Goal: Task Accomplishment & Management: Use online tool/utility

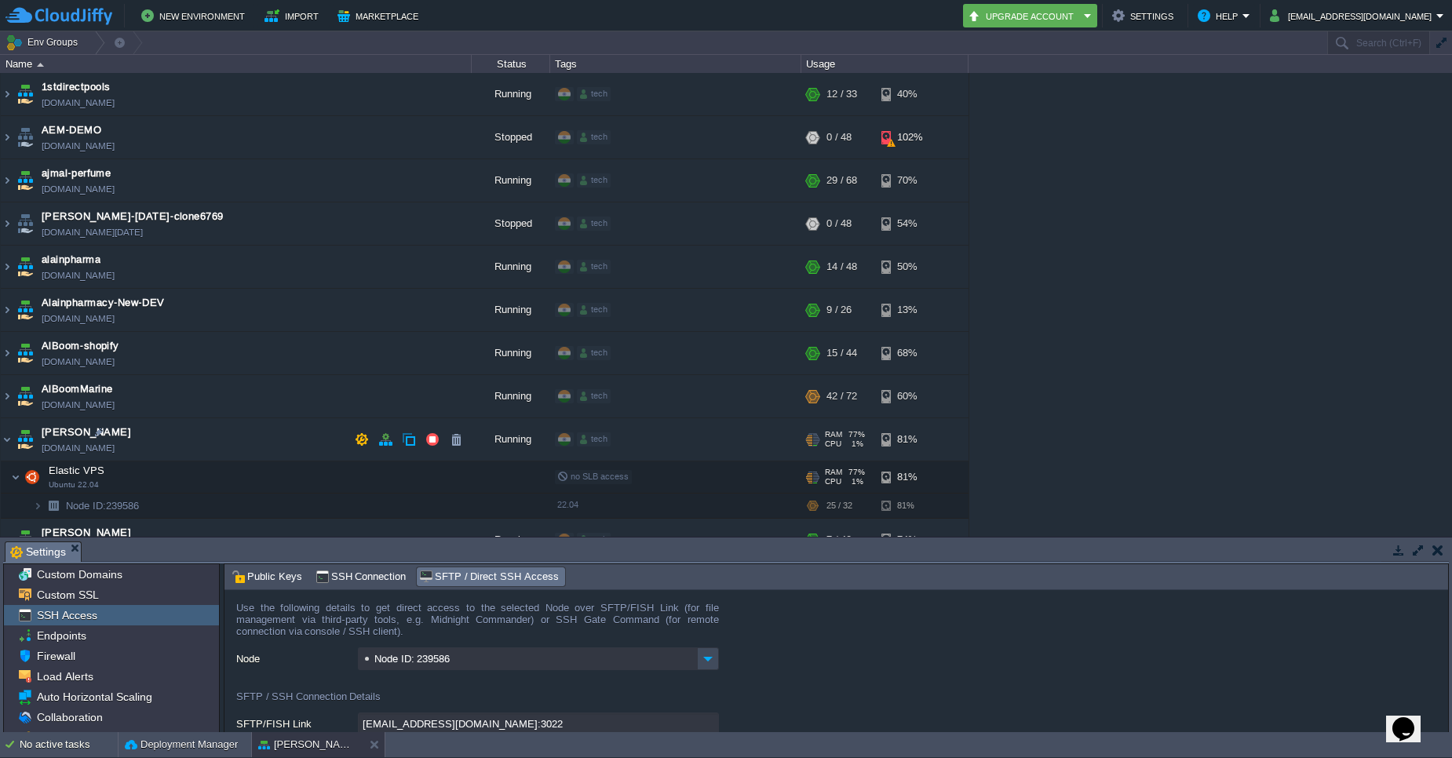
scroll to position [108, 0]
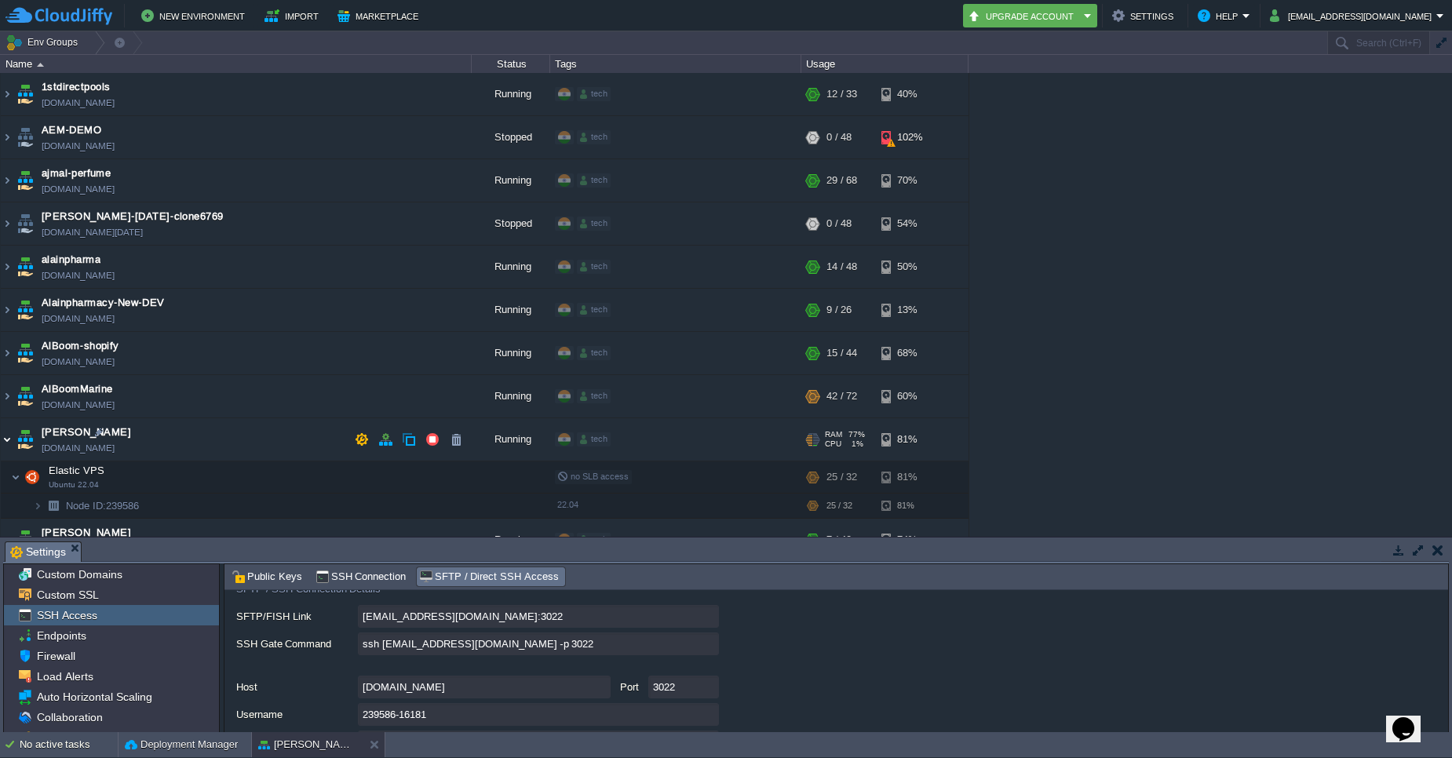
click at [8, 445] on img at bounding box center [7, 439] width 13 height 42
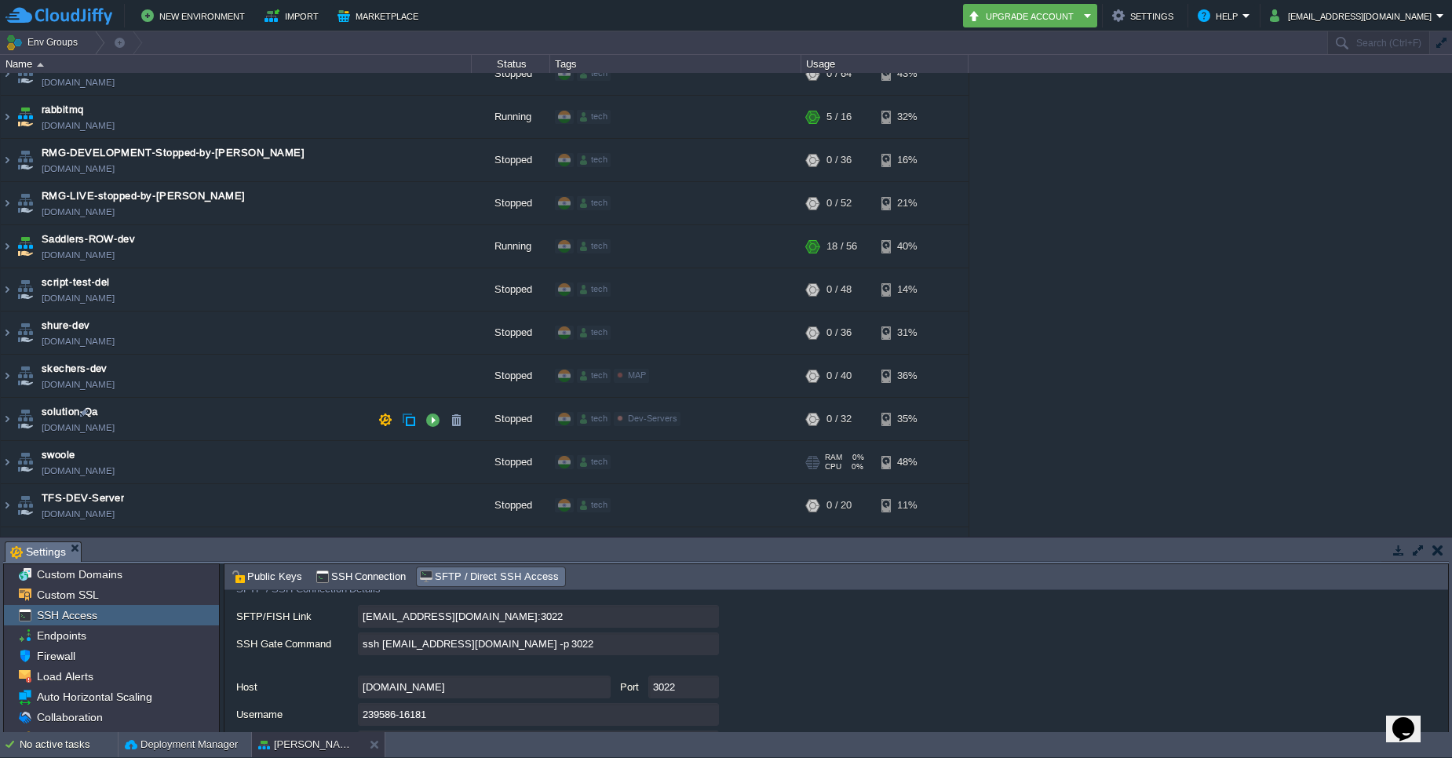
scroll to position [3747, 0]
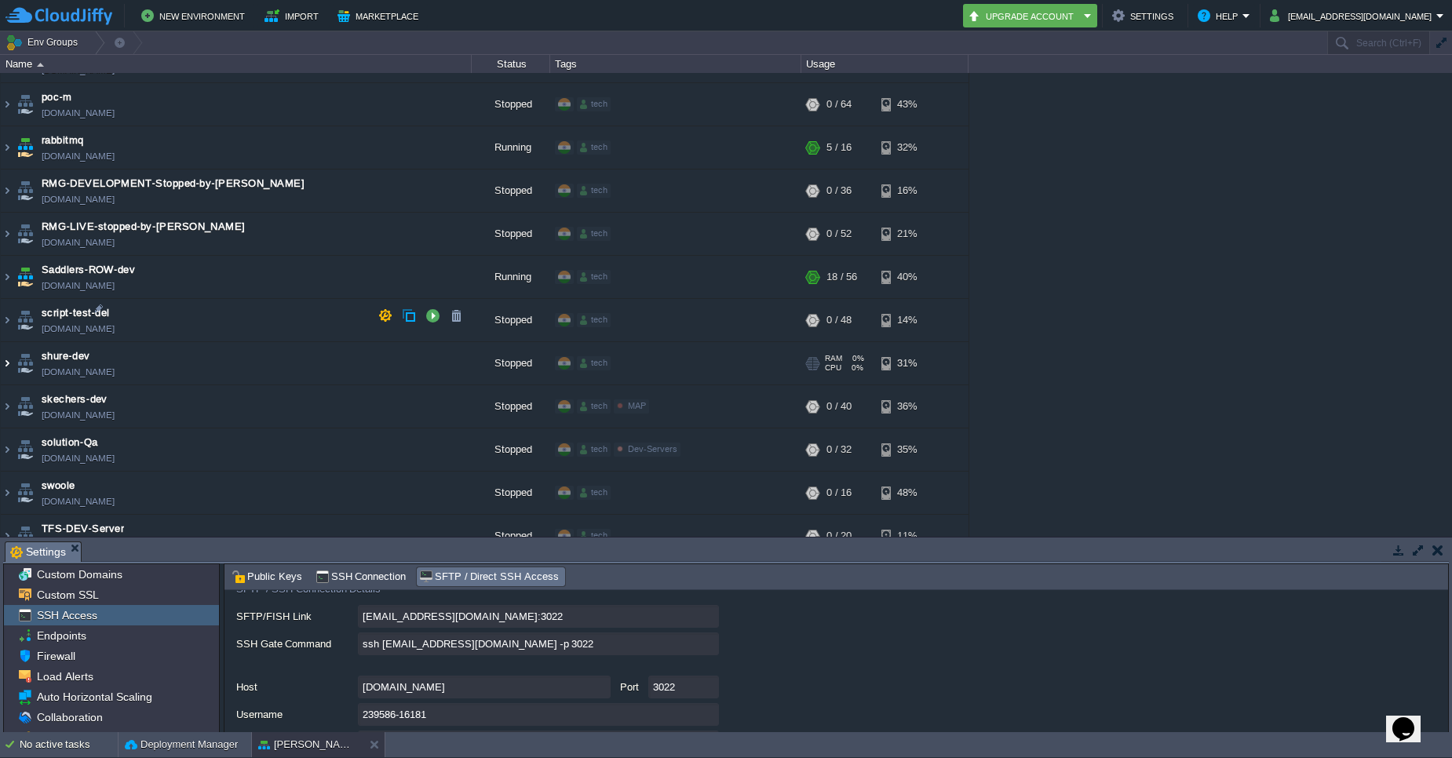
click at [7, 342] on img at bounding box center [7, 363] width 13 height 42
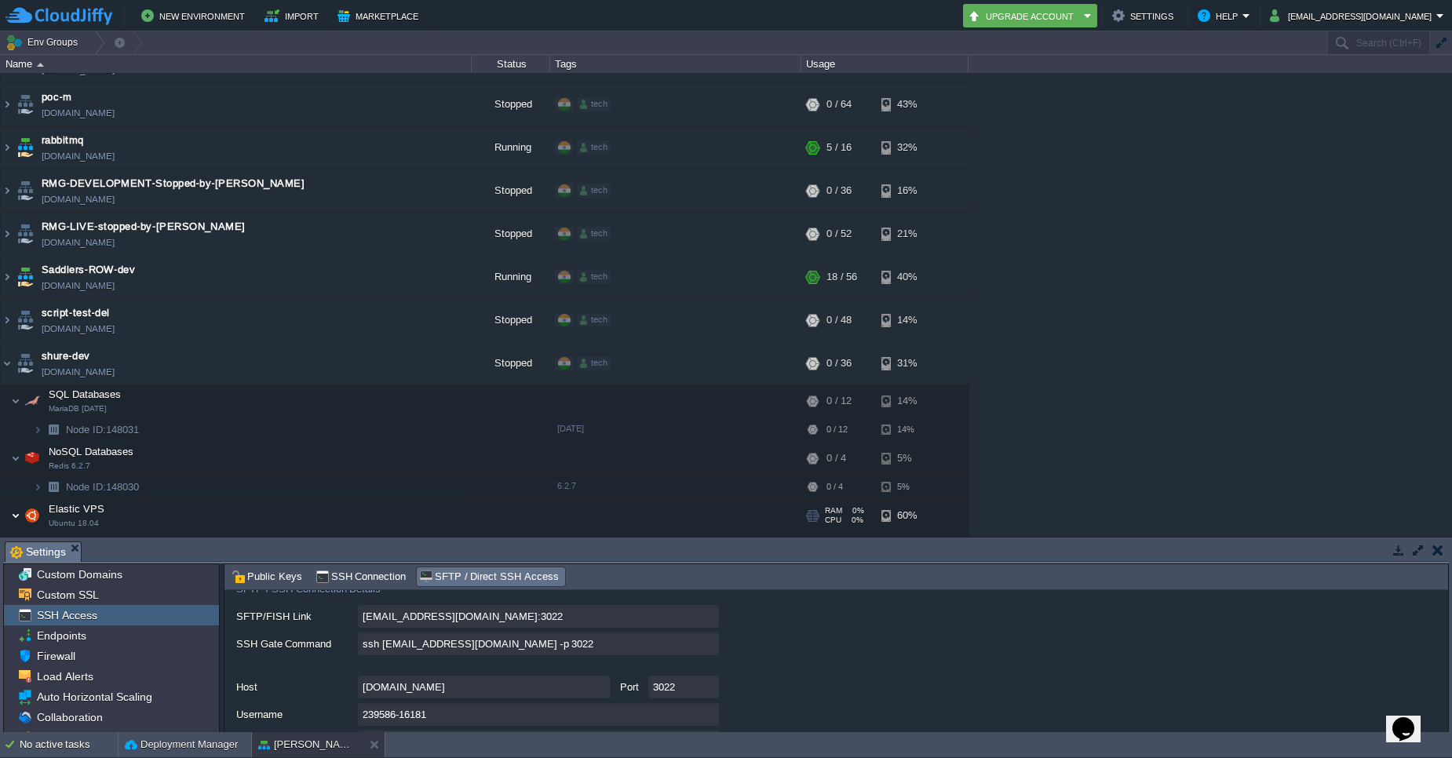
click at [13, 500] on img at bounding box center [15, 515] width 9 height 31
click at [7, 342] on img at bounding box center [7, 363] width 13 height 42
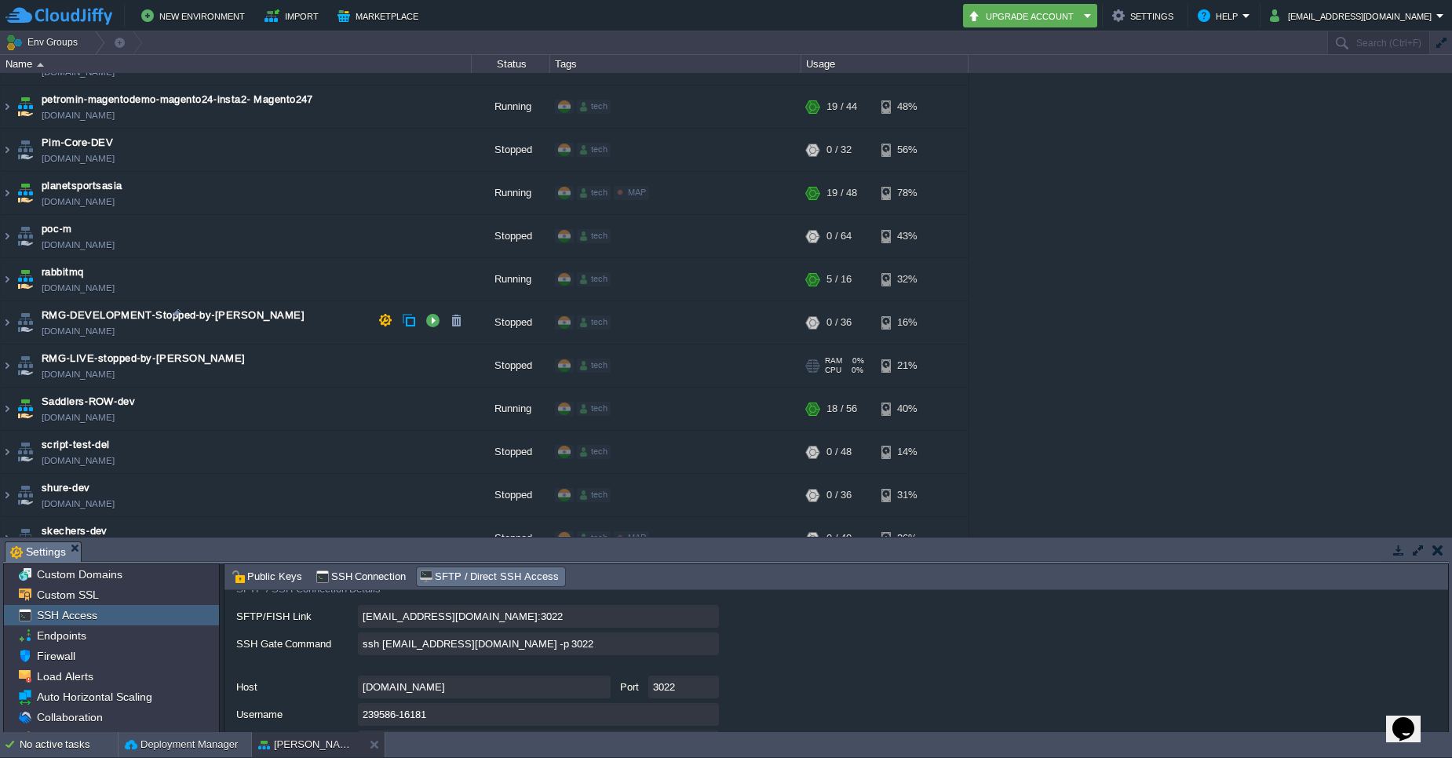
scroll to position [3629, 0]
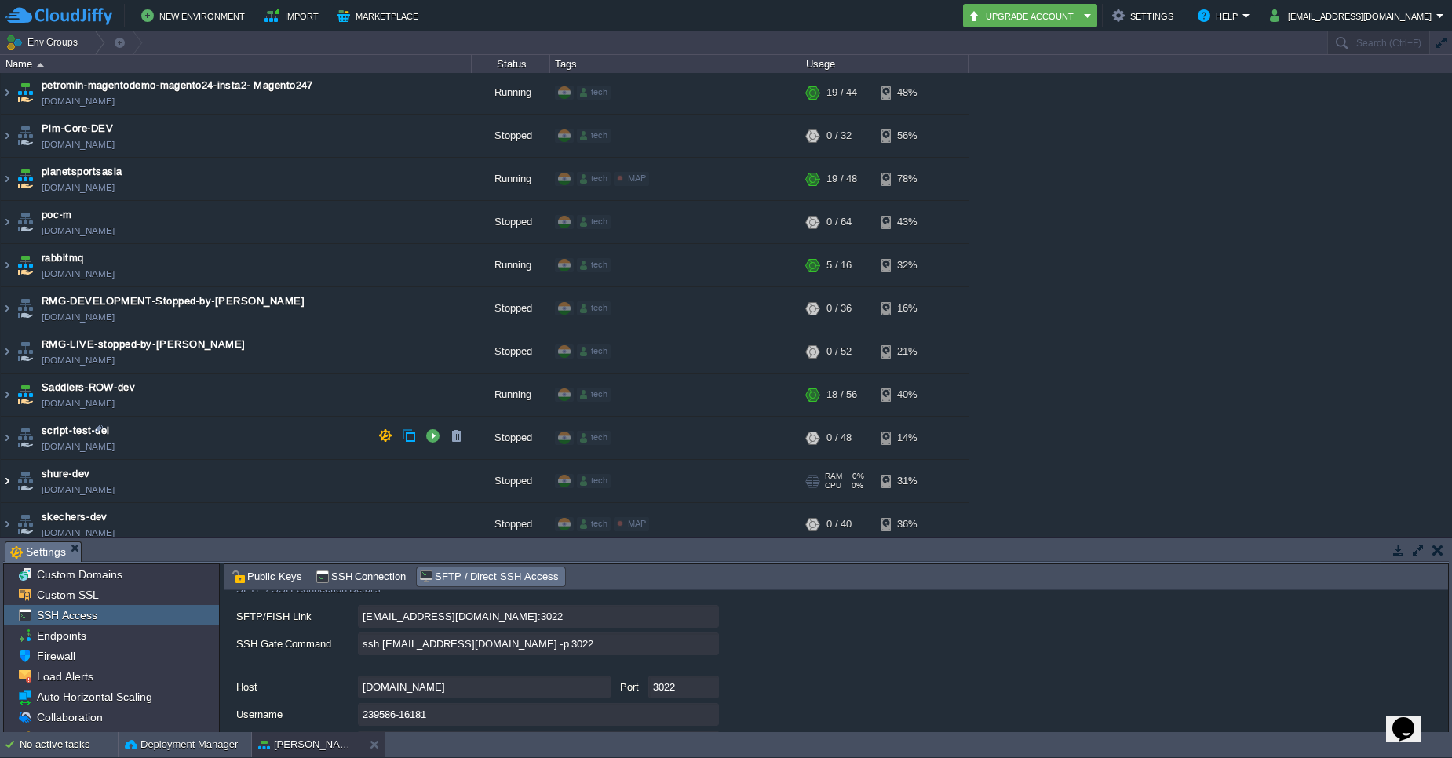
click at [8, 460] on img at bounding box center [7, 481] width 13 height 42
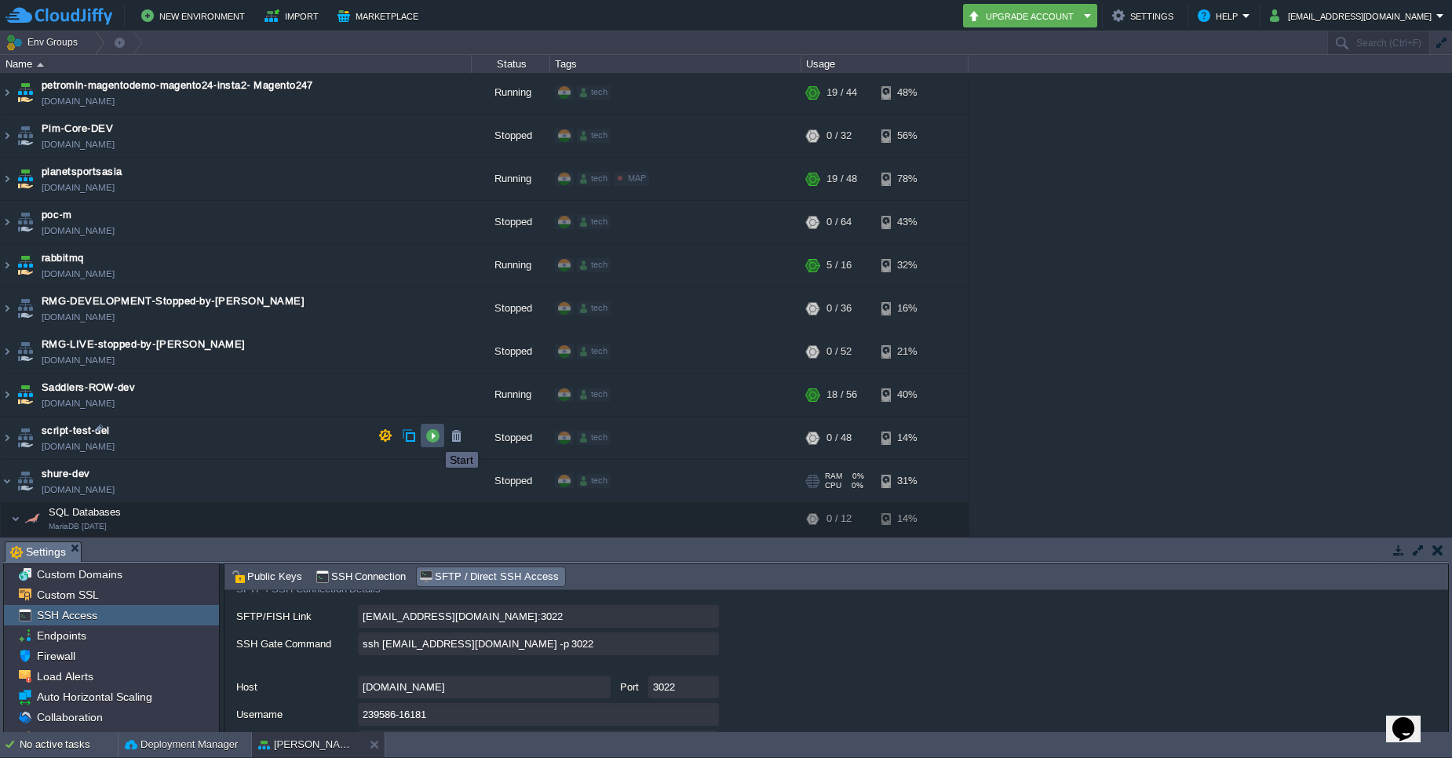
click at [434, 438] on button "button" at bounding box center [433, 436] width 14 height 14
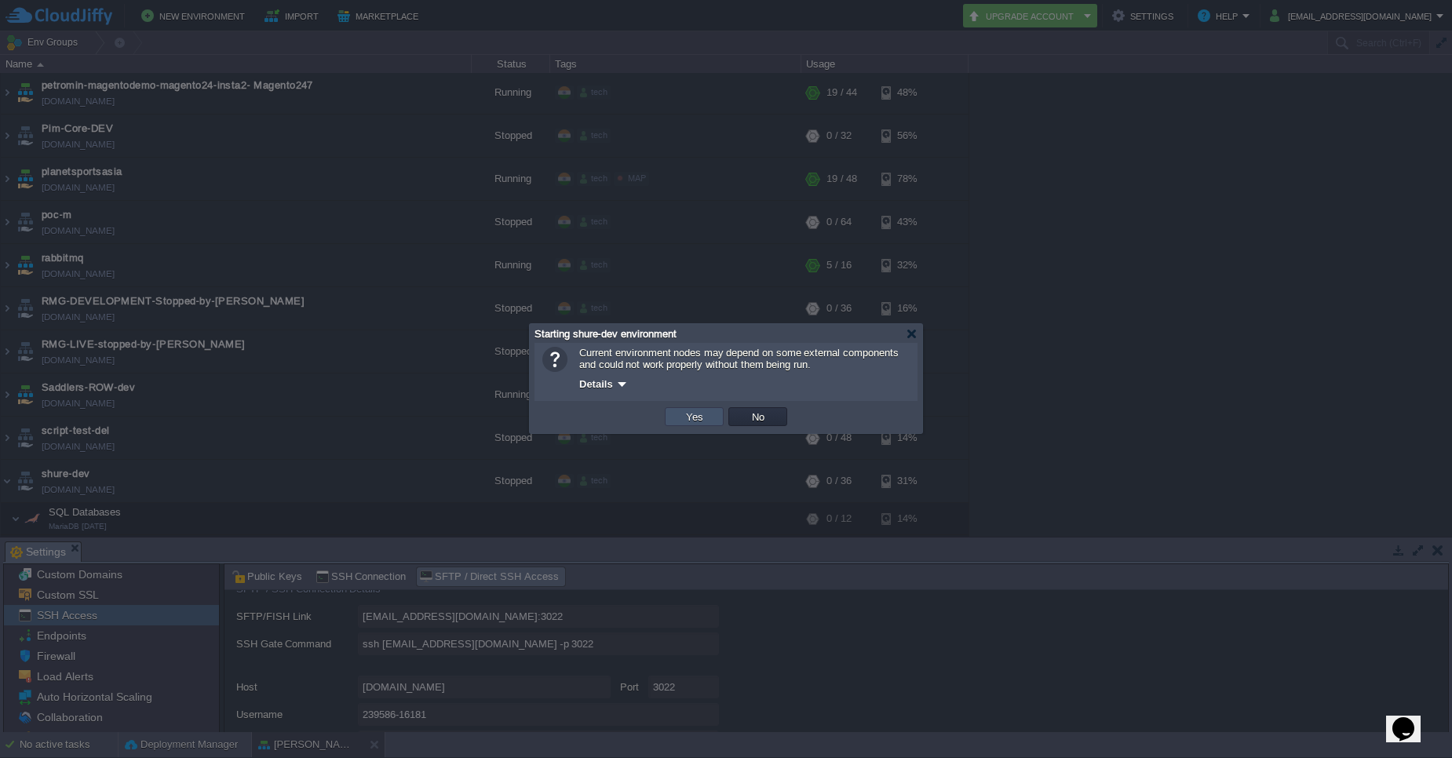
click at [696, 421] on button "Yes" at bounding box center [694, 417] width 27 height 14
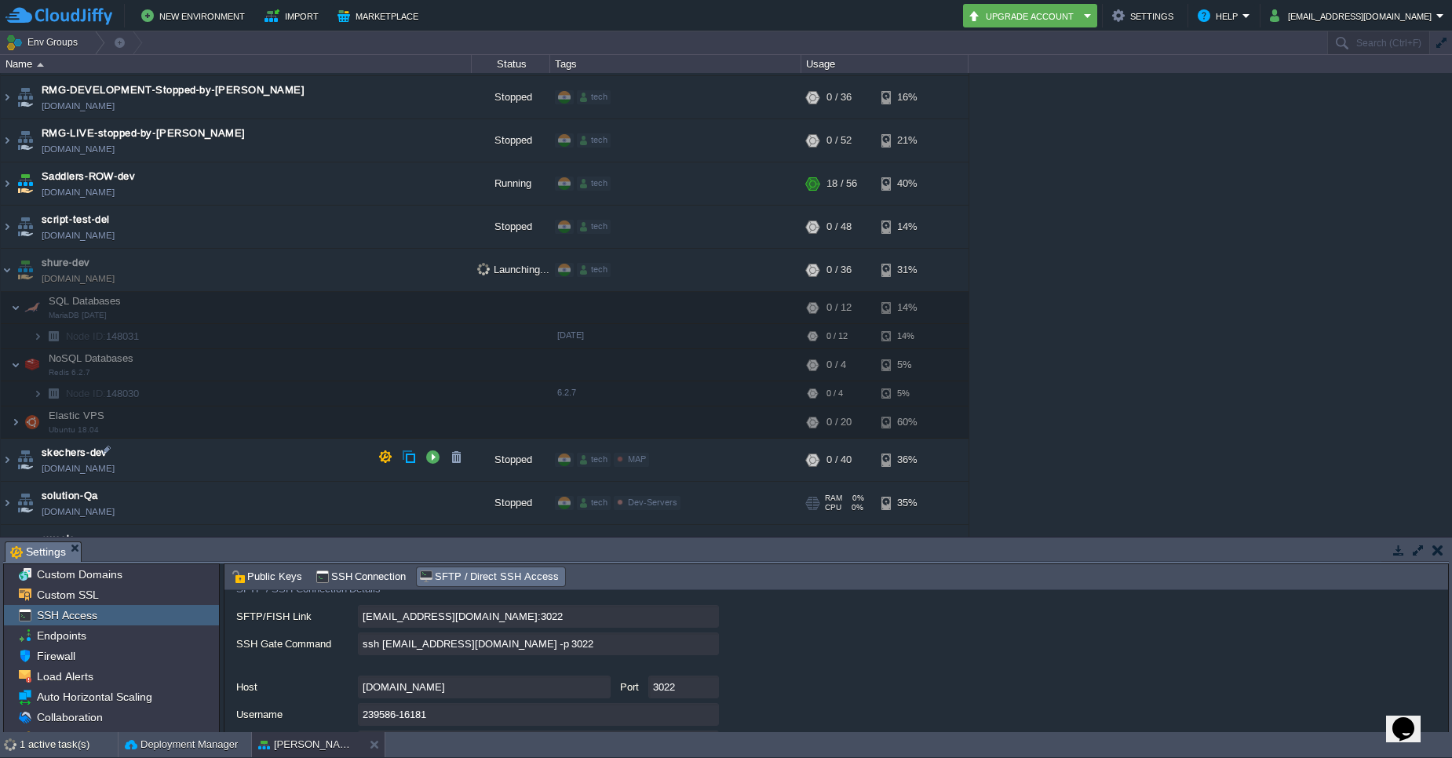
scroll to position [3835, 0]
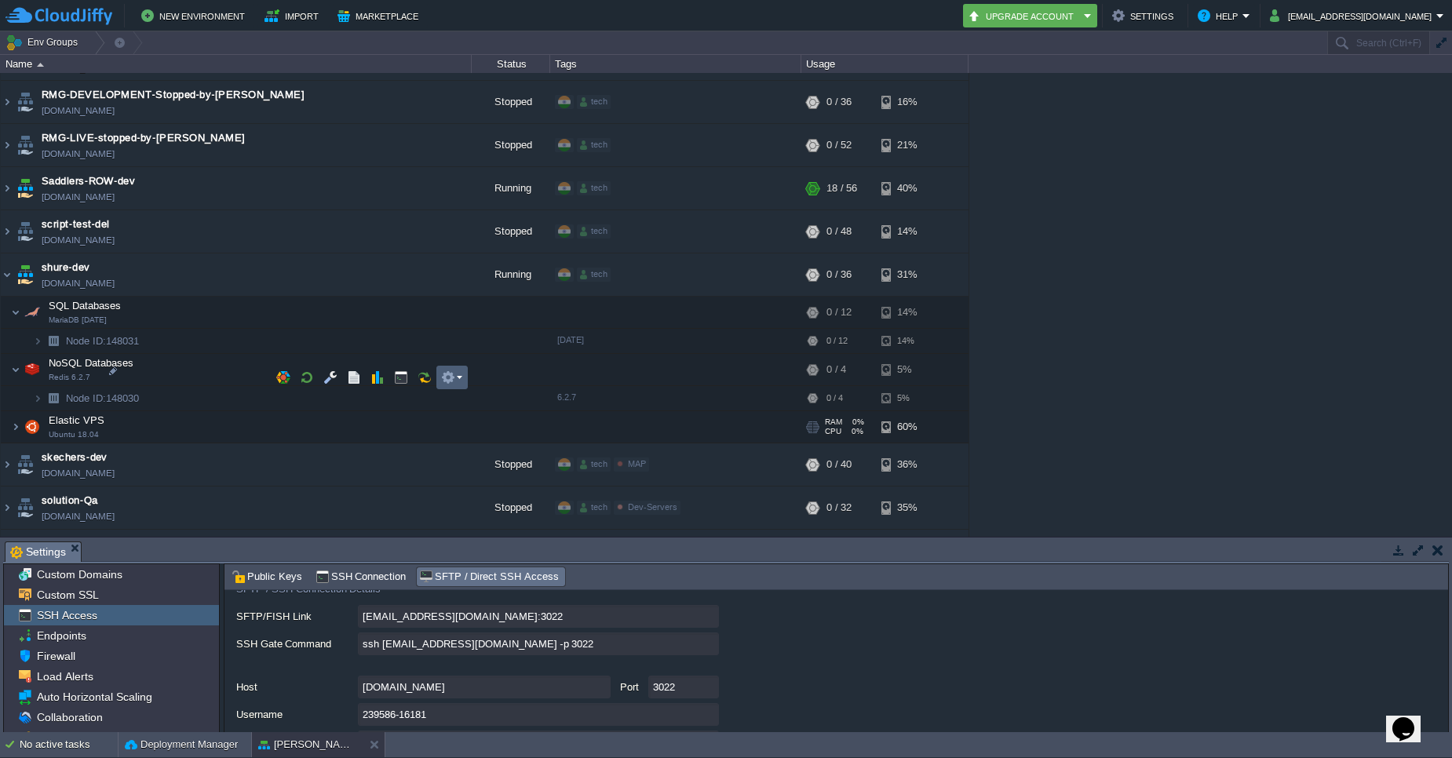
click at [457, 385] on td at bounding box center [452, 378] width 31 height 24
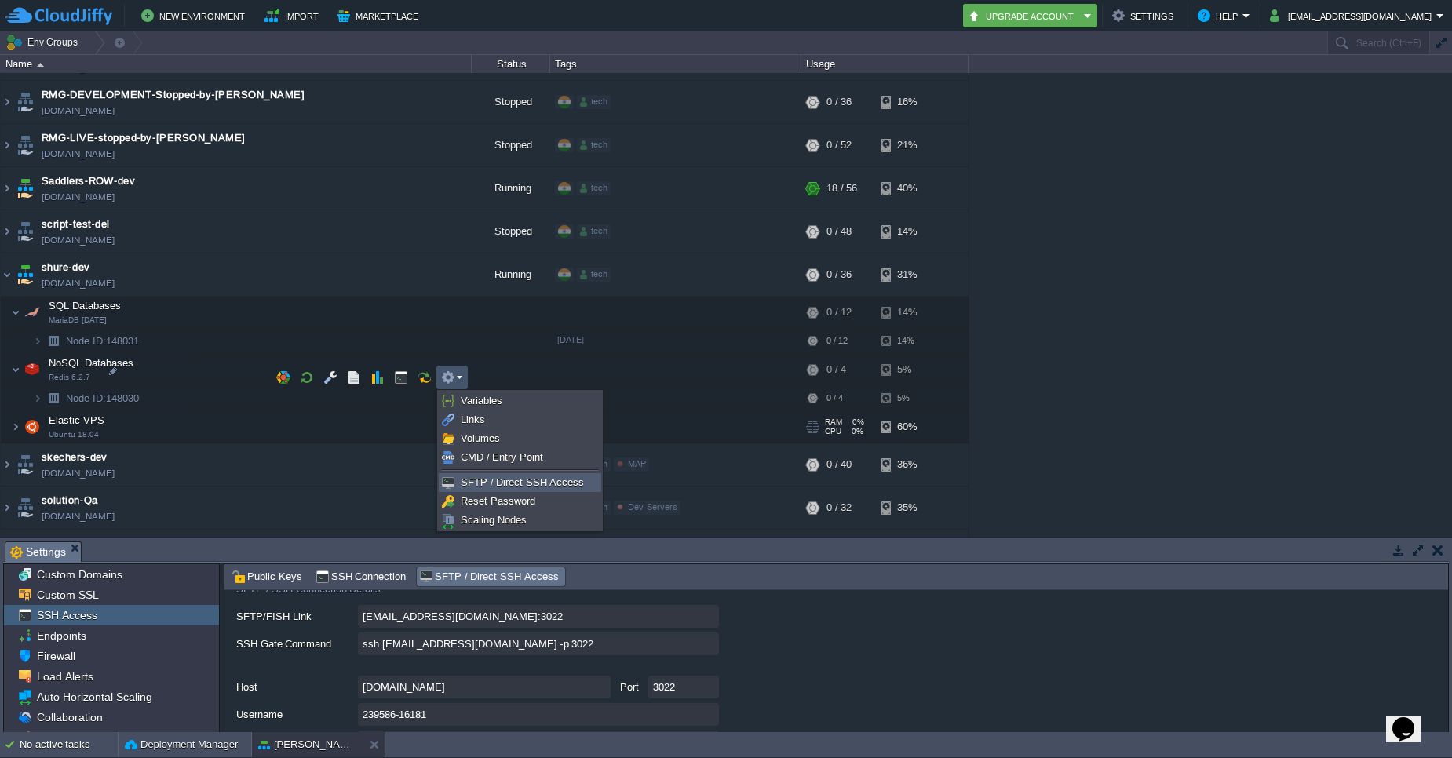
click at [508, 484] on span "SFTP / Direct SSH Access" at bounding box center [522, 483] width 123 height 12
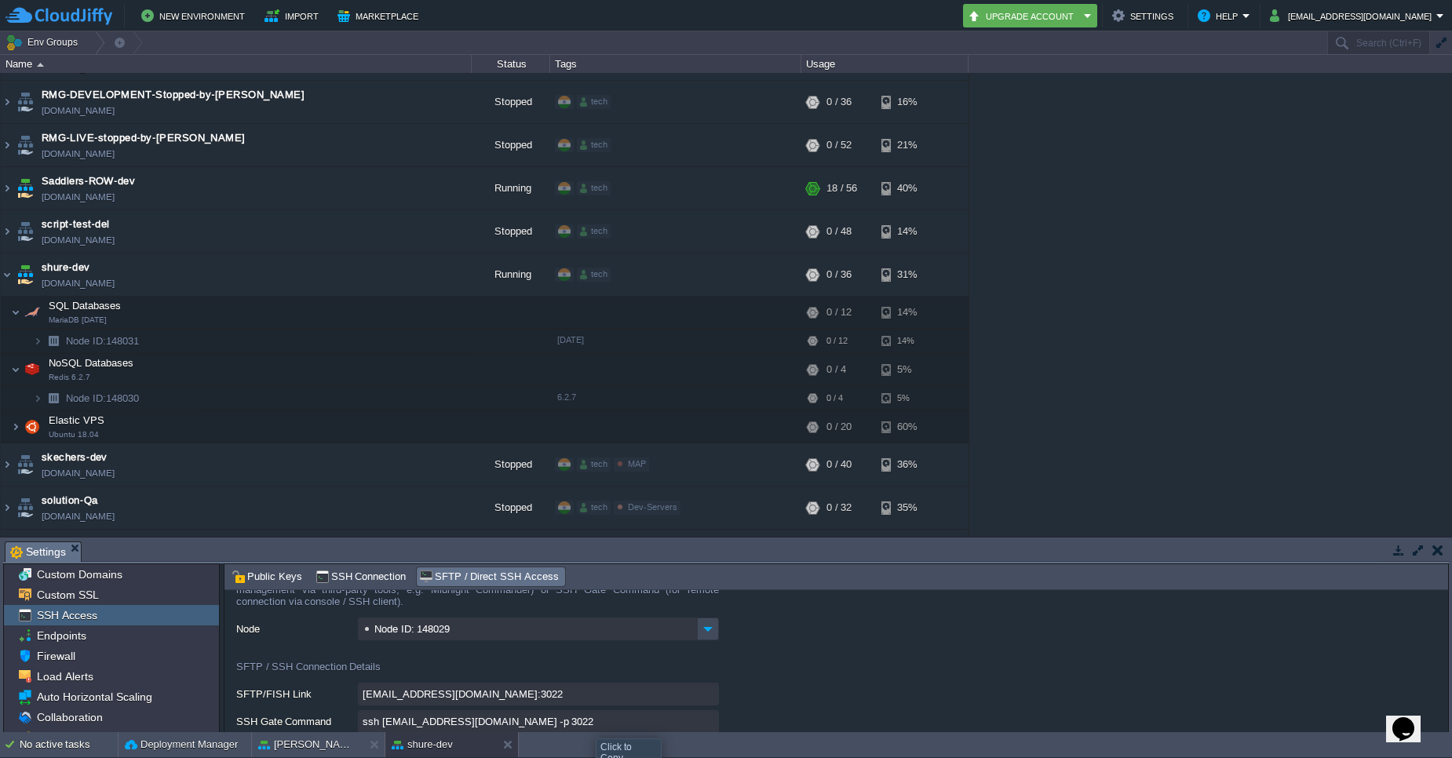
scroll to position [31, 0]
click at [707, 697] on input "[EMAIL_ADDRESS][DOMAIN_NAME]:3022" at bounding box center [538, 692] width 361 height 23
click at [709, 719] on input "ssh [EMAIL_ADDRESS][DOMAIN_NAME] -p 3022" at bounding box center [538, 720] width 361 height 23
click at [703, 722] on input "ssh [EMAIL_ADDRESS][DOMAIN_NAME] -p 3022" at bounding box center [538, 720] width 361 height 23
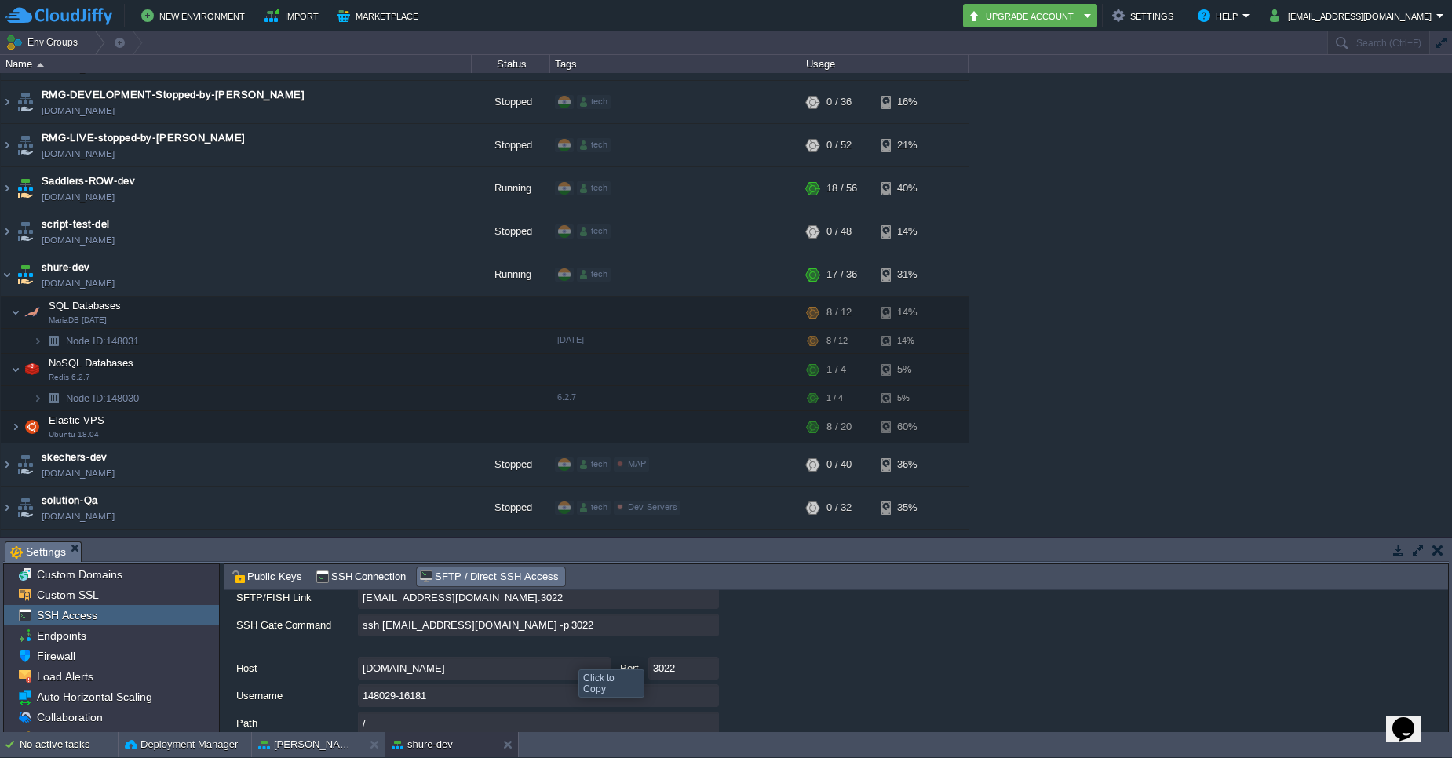
scroll to position [126, 0]
click at [4, 254] on img at bounding box center [7, 275] width 13 height 42
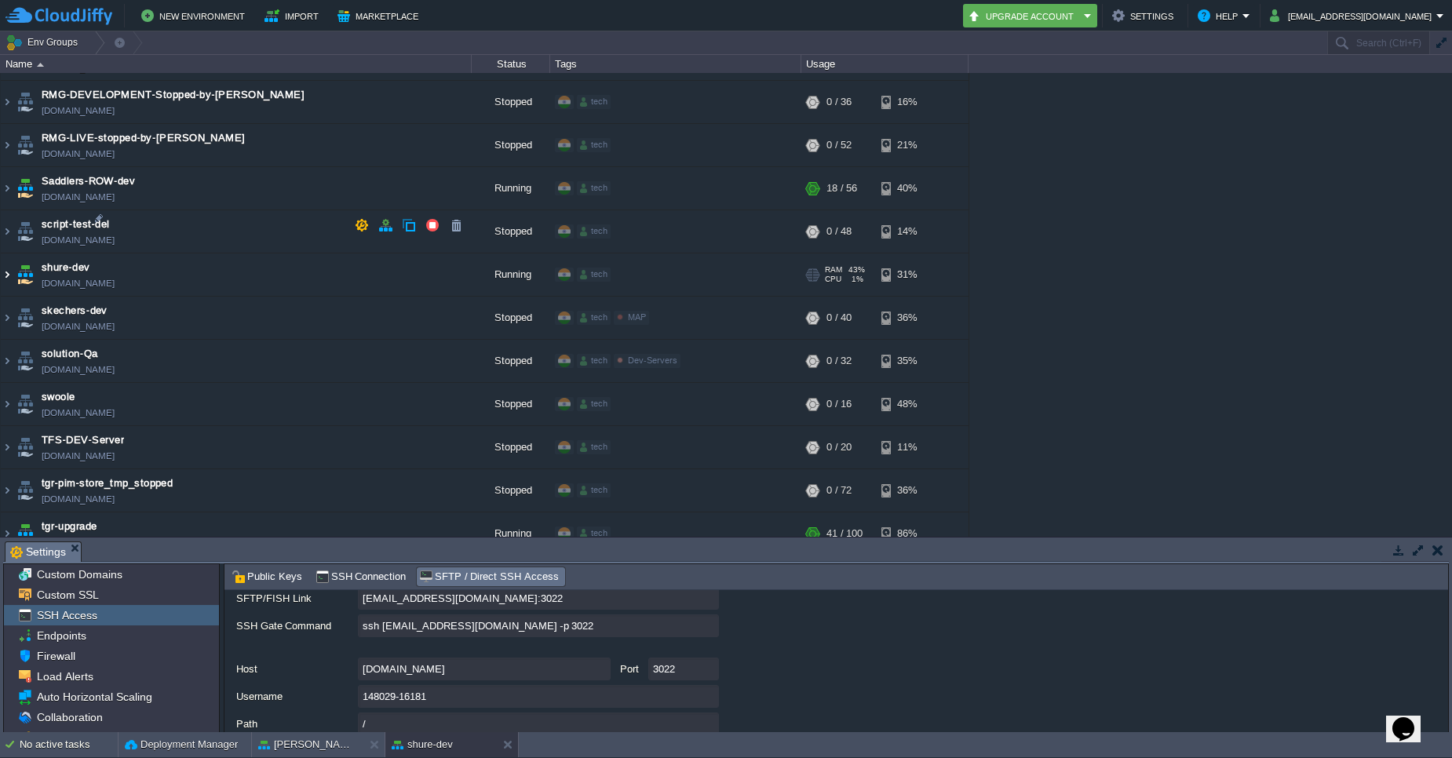
click at [4, 254] on img at bounding box center [7, 275] width 13 height 42
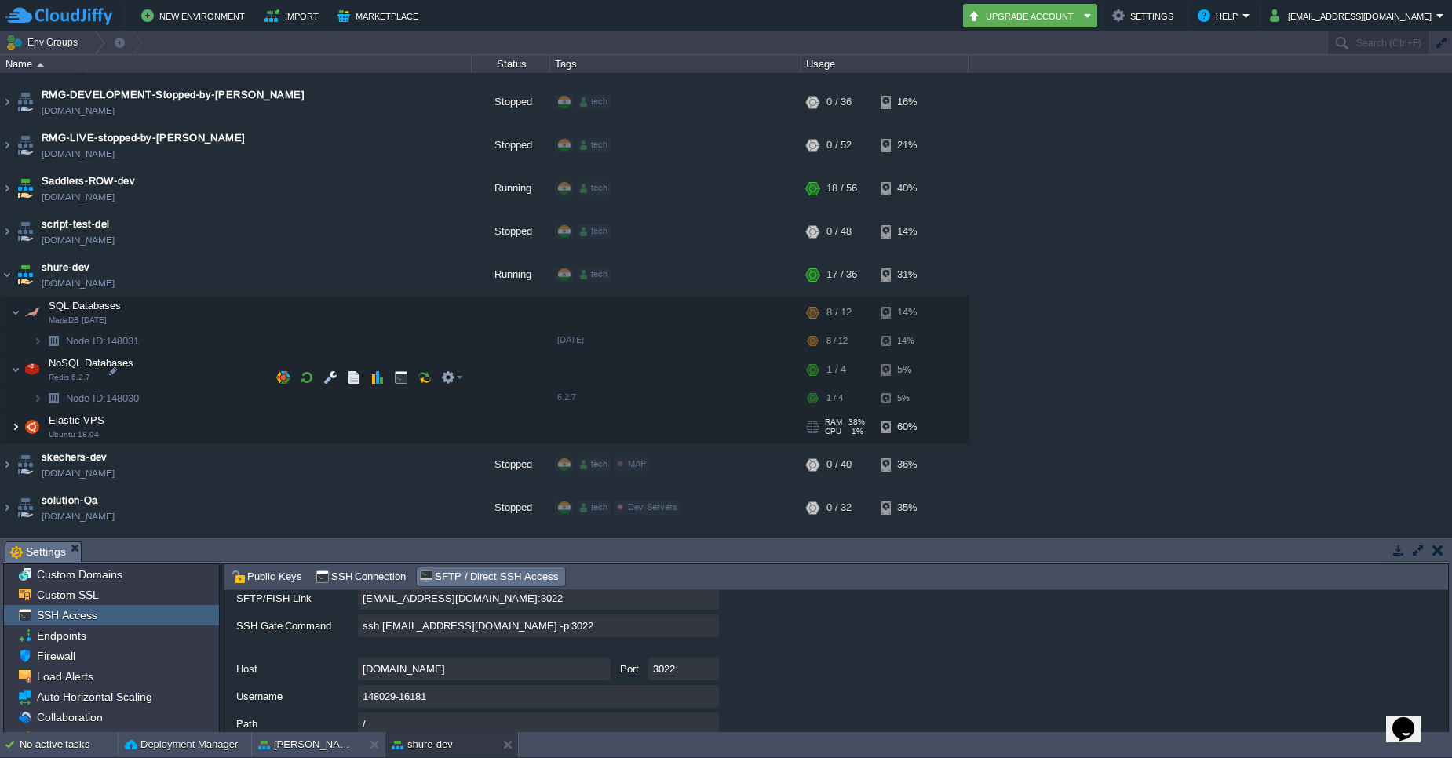
click at [16, 411] on img at bounding box center [15, 426] width 9 height 31
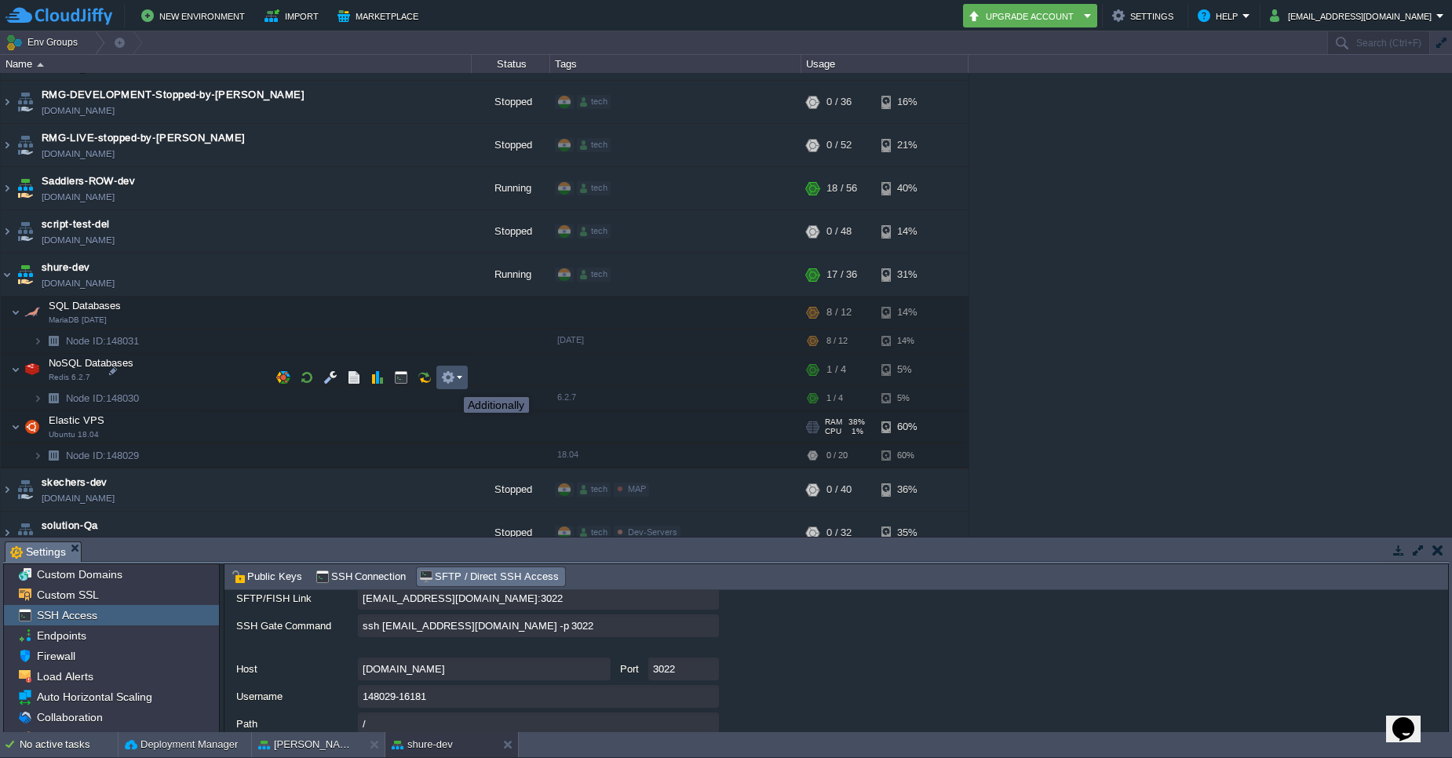
click at [452, 383] on button "button" at bounding box center [448, 378] width 14 height 14
click at [61, 546] on span "Settings" at bounding box center [38, 553] width 56 height 20
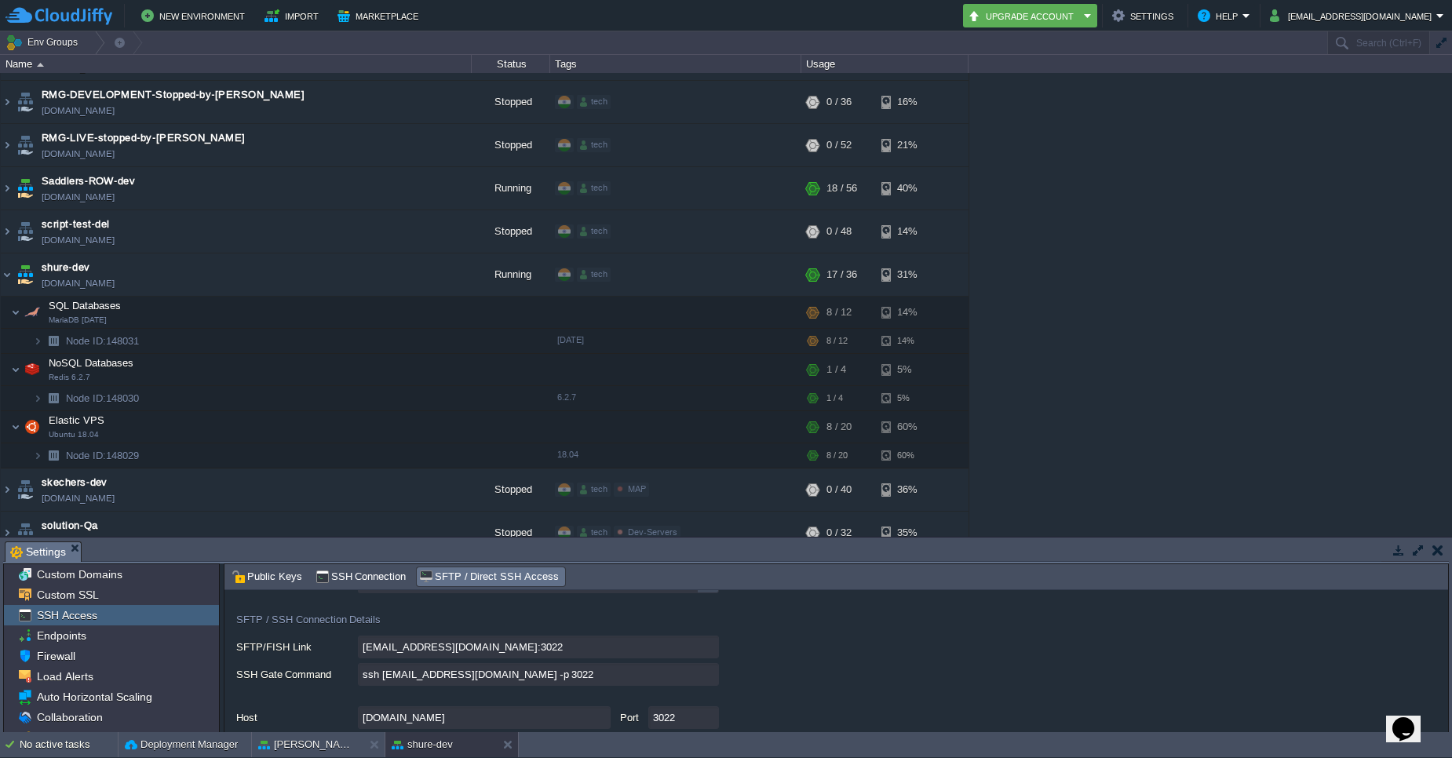
scroll to position [200, 0]
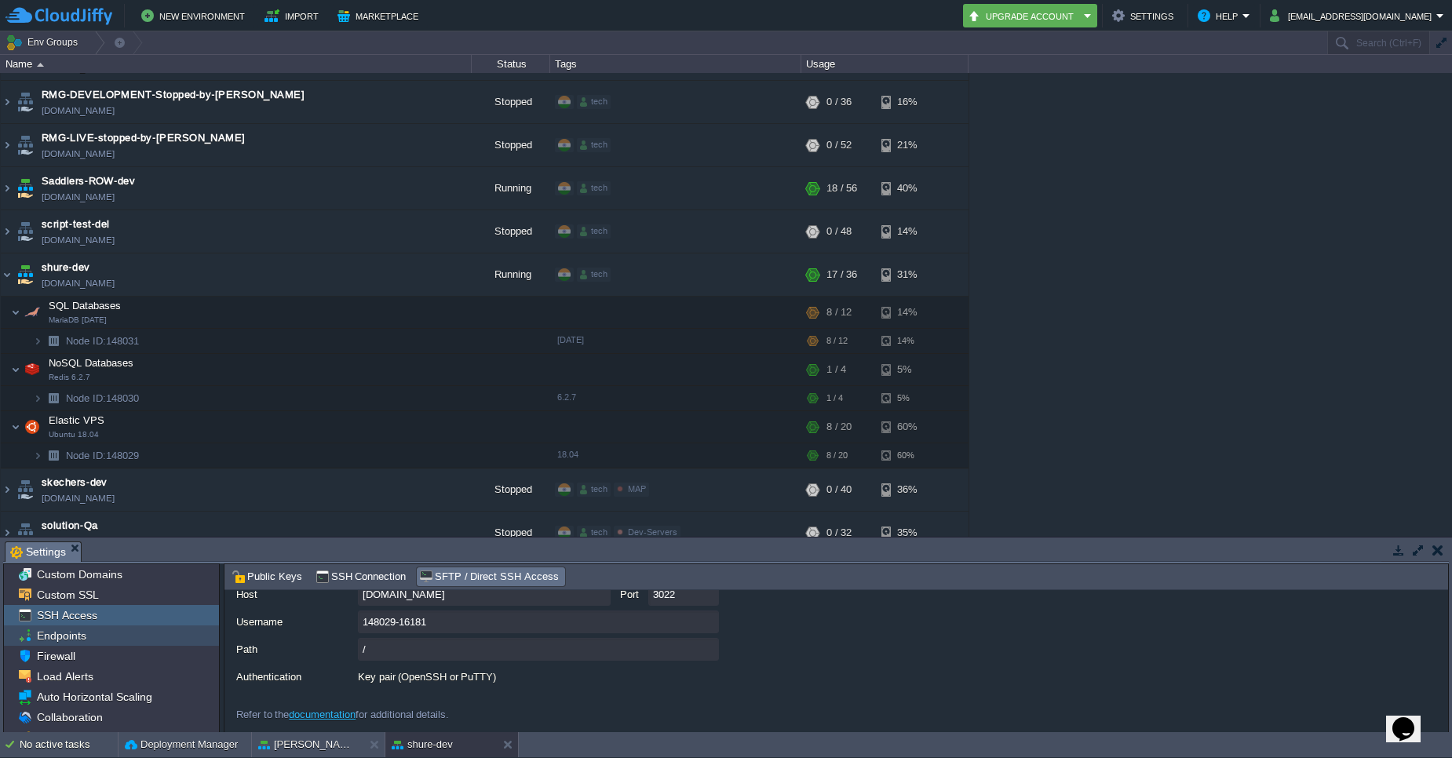
click at [82, 645] on div "Endpoints" at bounding box center [111, 636] width 215 height 20
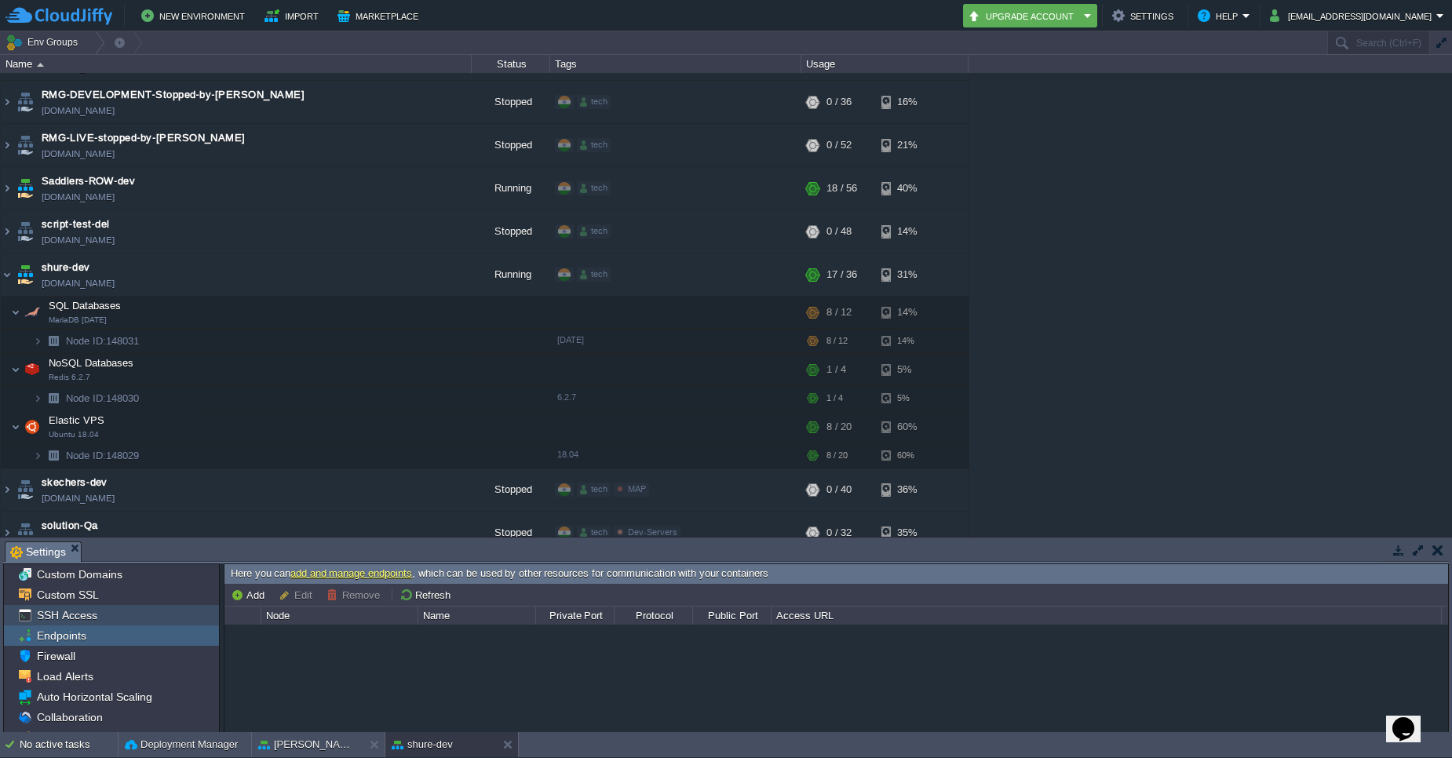
click at [86, 612] on span "SSH Access" at bounding box center [67, 615] width 66 height 14
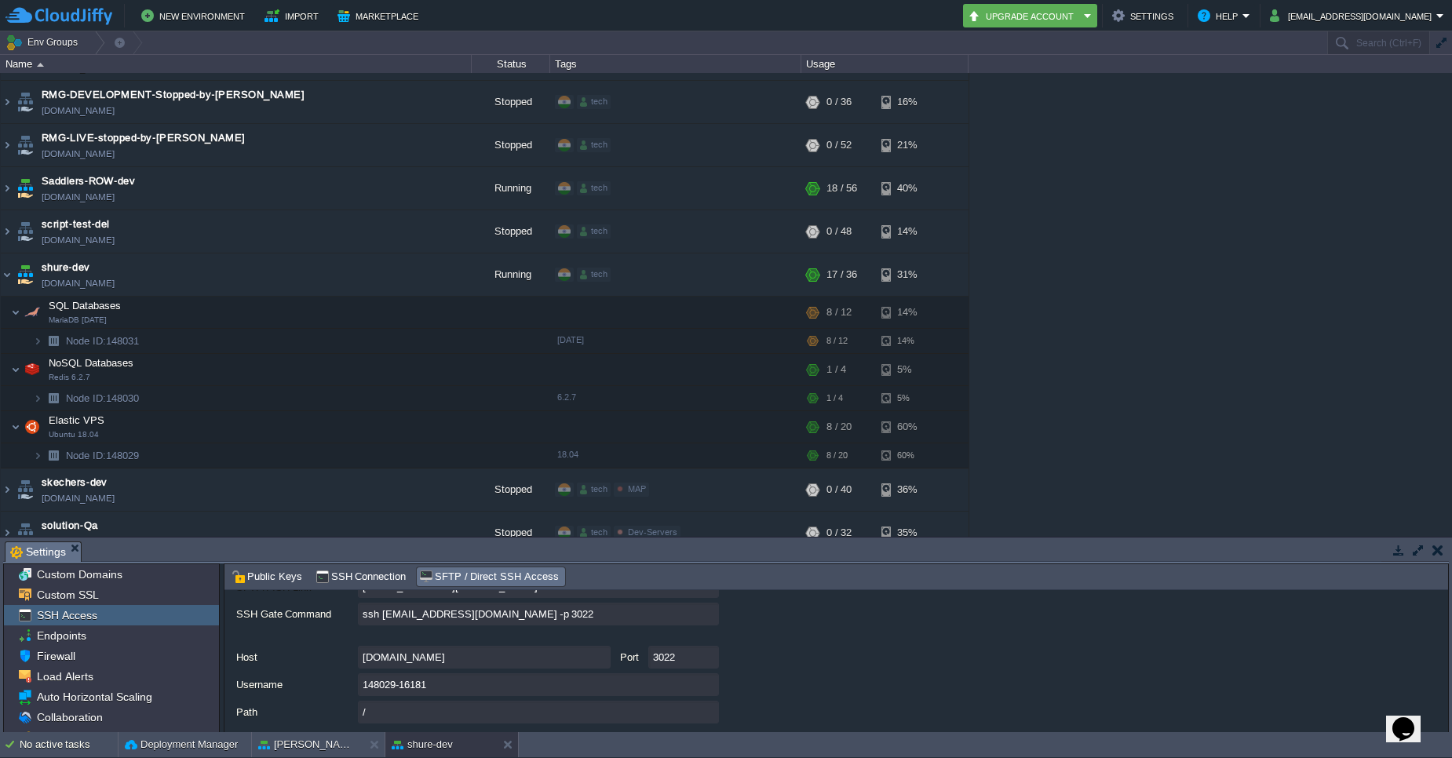
scroll to position [0, 0]
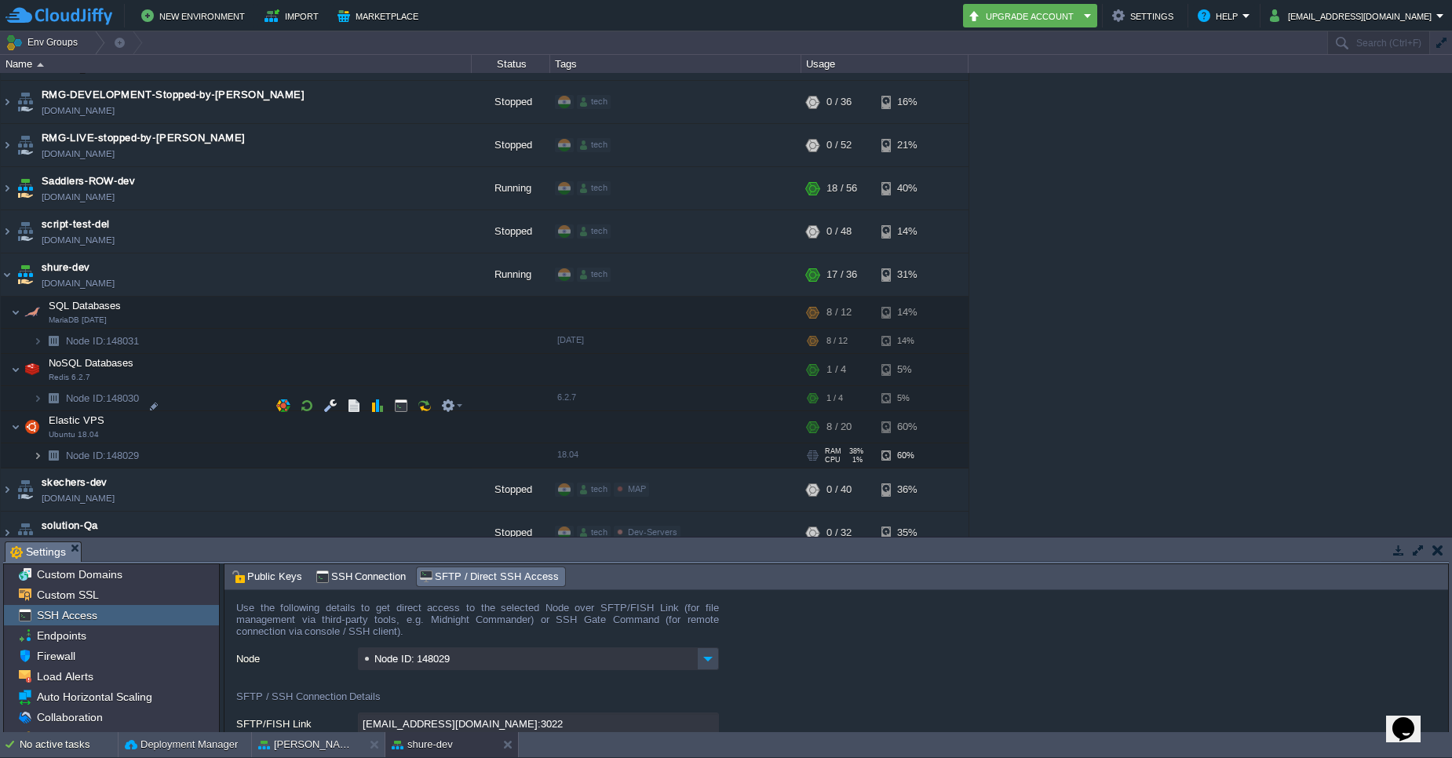
click at [36, 444] on img at bounding box center [37, 456] width 9 height 24
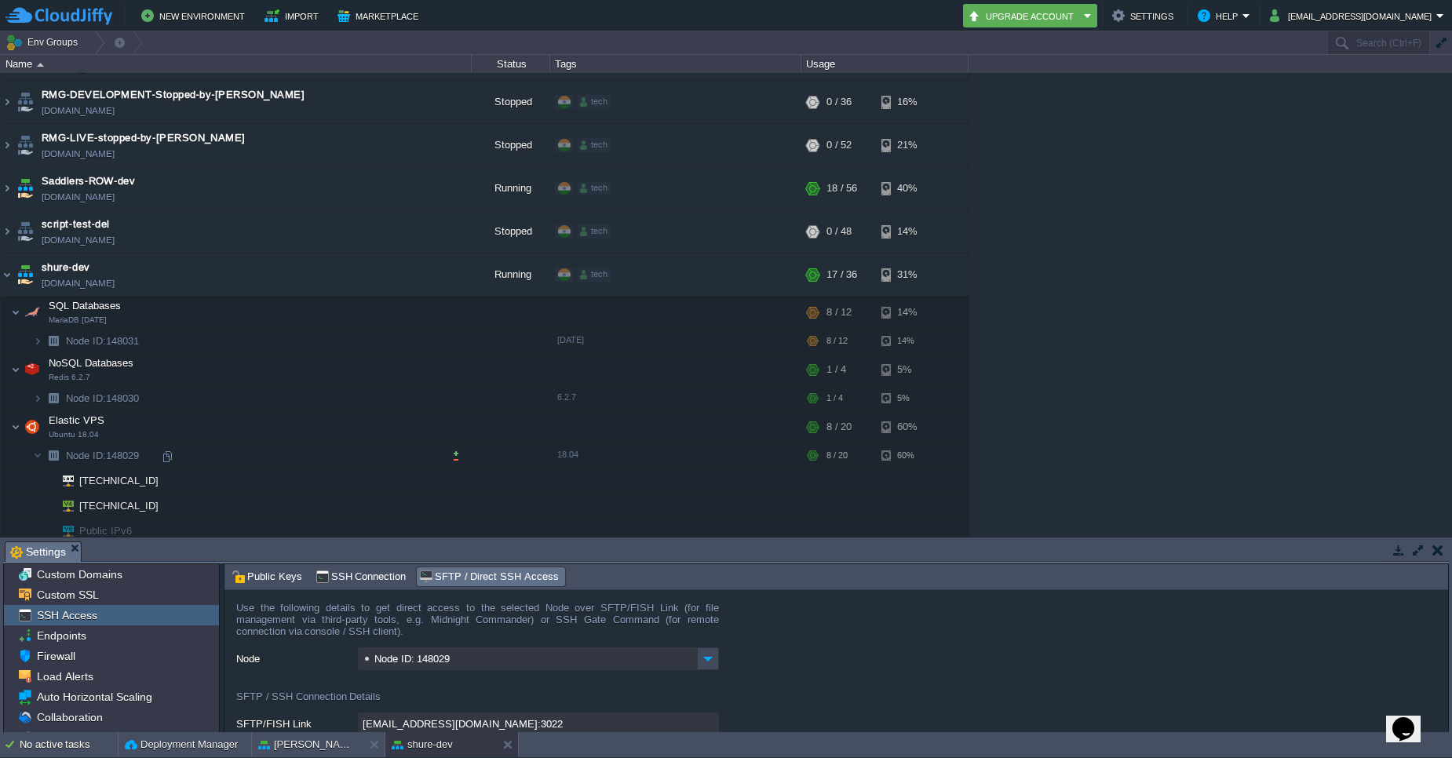
click at [168, 494] on td "[TECHNICAL_ID]" at bounding box center [236, 506] width 471 height 25
click at [167, 459] on div at bounding box center [167, 457] width 14 height 14
click at [428, 227] on button "button" at bounding box center [433, 225] width 14 height 14
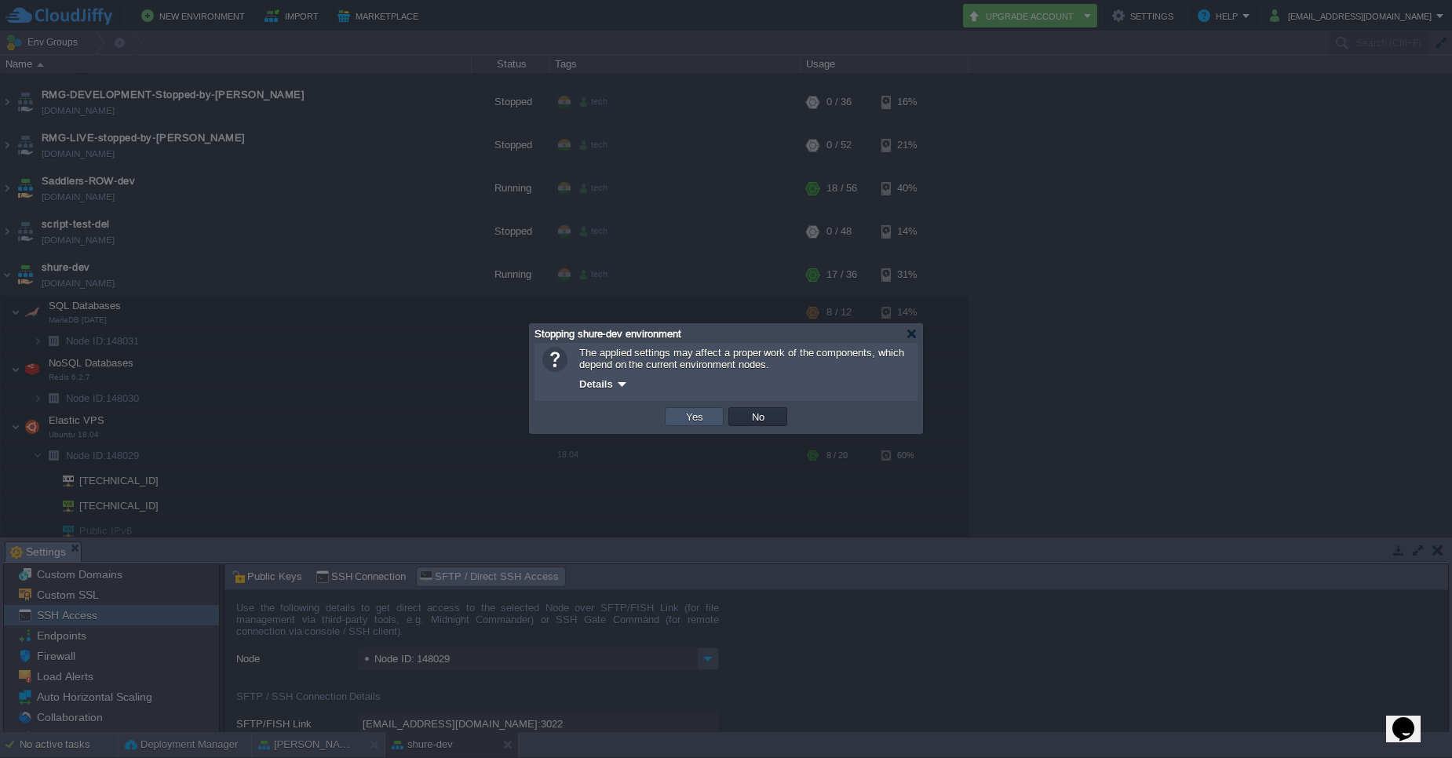
drag, startPoint x: 689, startPoint y: 412, endPoint x: 701, endPoint y: 421, distance: 14.6
click at [701, 421] on button "Yes" at bounding box center [694, 417] width 27 height 14
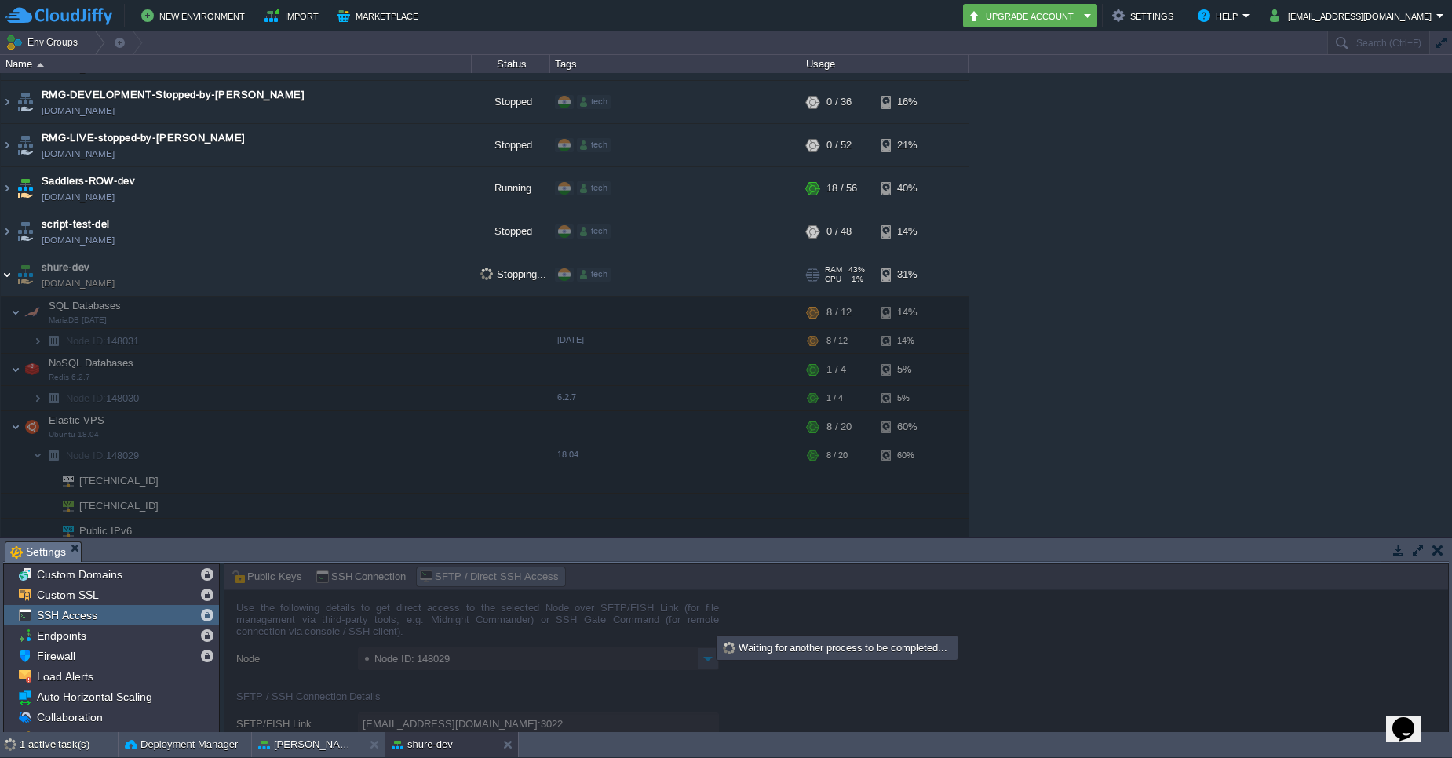
click at [9, 254] on img at bounding box center [7, 275] width 13 height 42
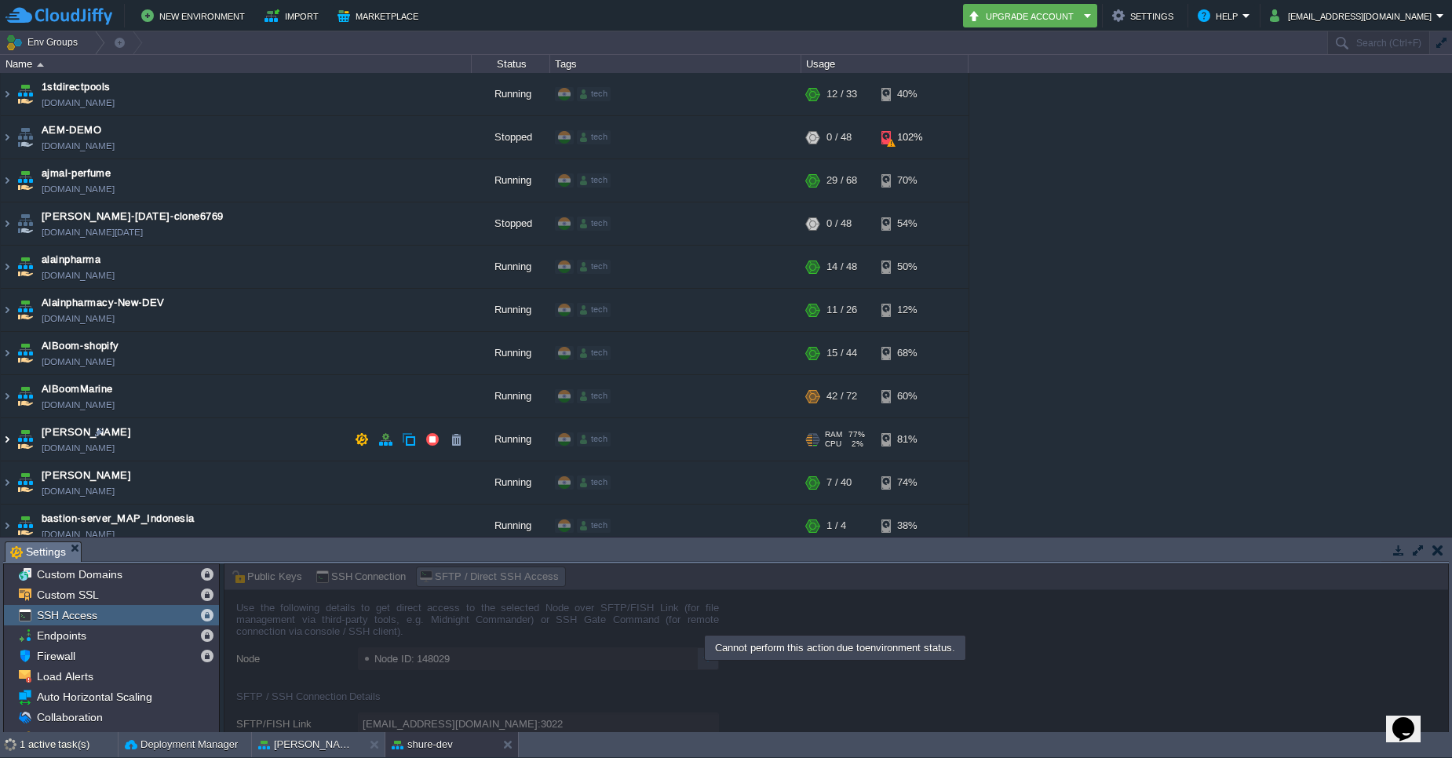
click at [9, 443] on img at bounding box center [7, 439] width 13 height 42
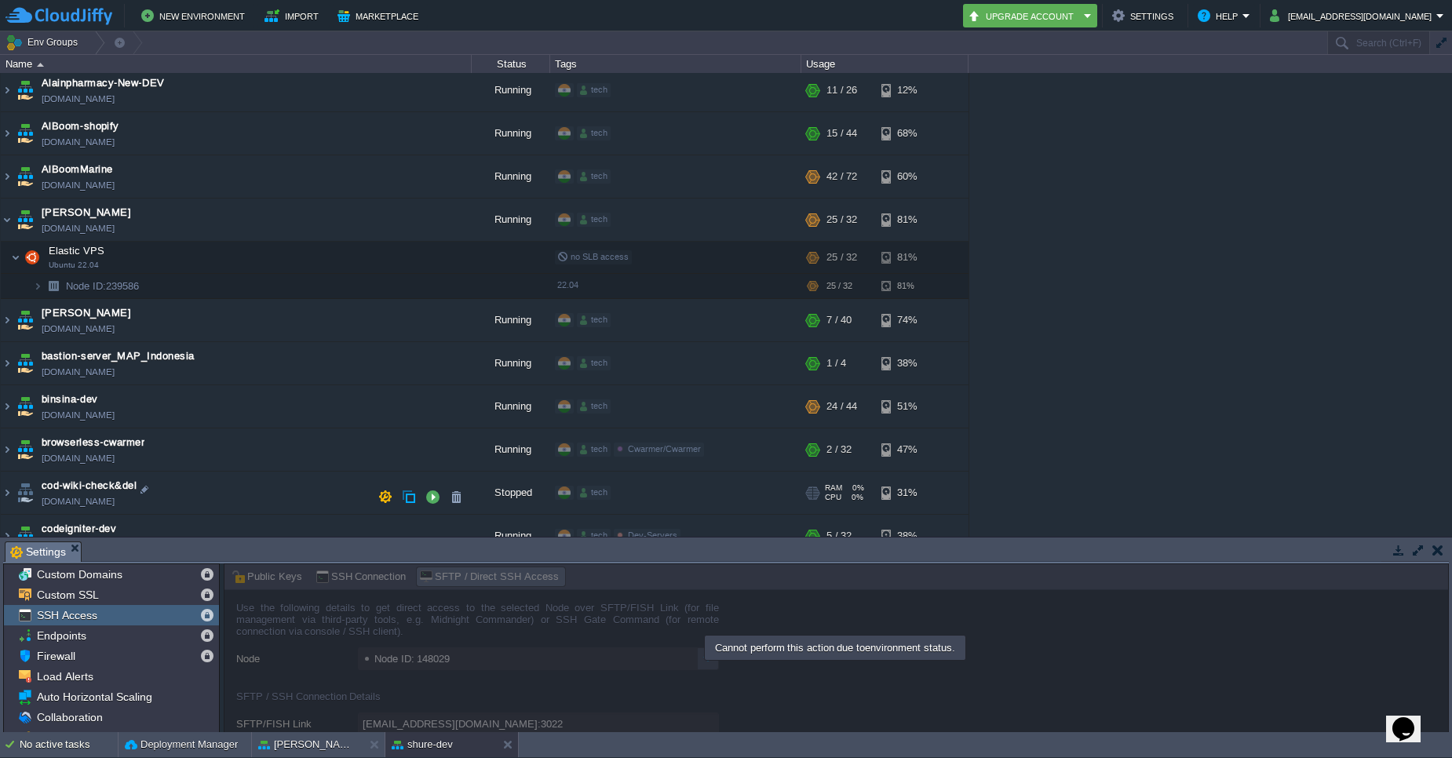
scroll to position [236, 0]
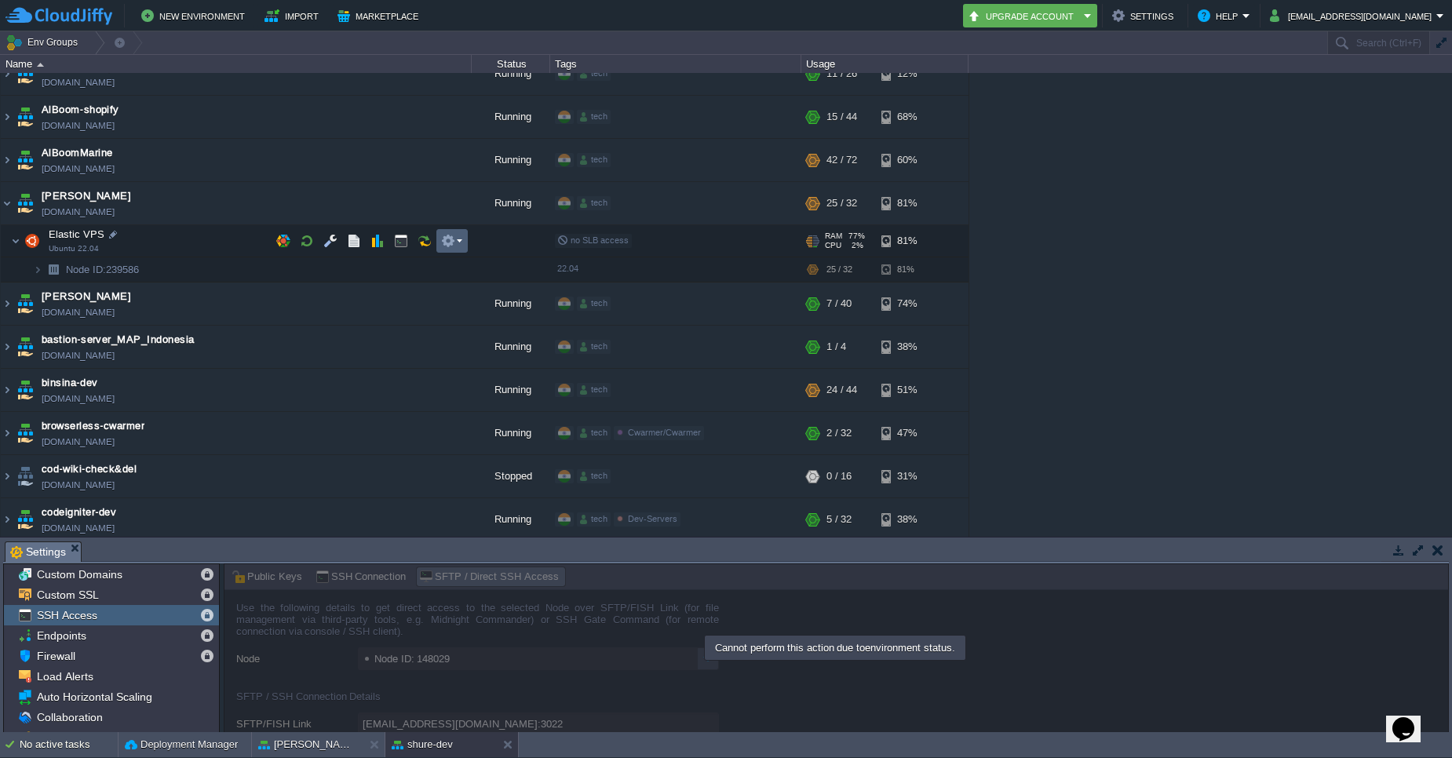
click at [454, 247] on button "button" at bounding box center [448, 241] width 14 height 14
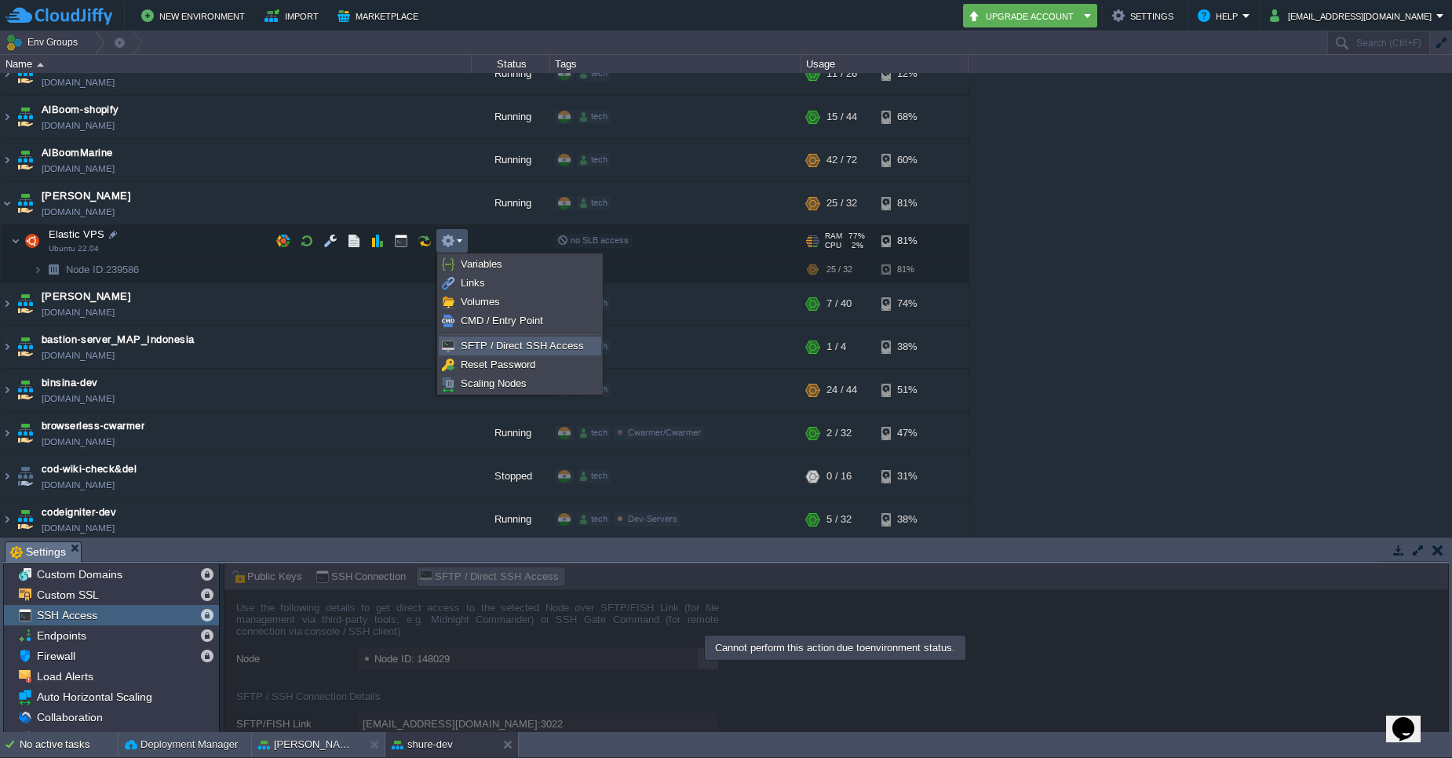
click at [498, 342] on span "SFTP / Direct SSH Access" at bounding box center [522, 346] width 123 height 12
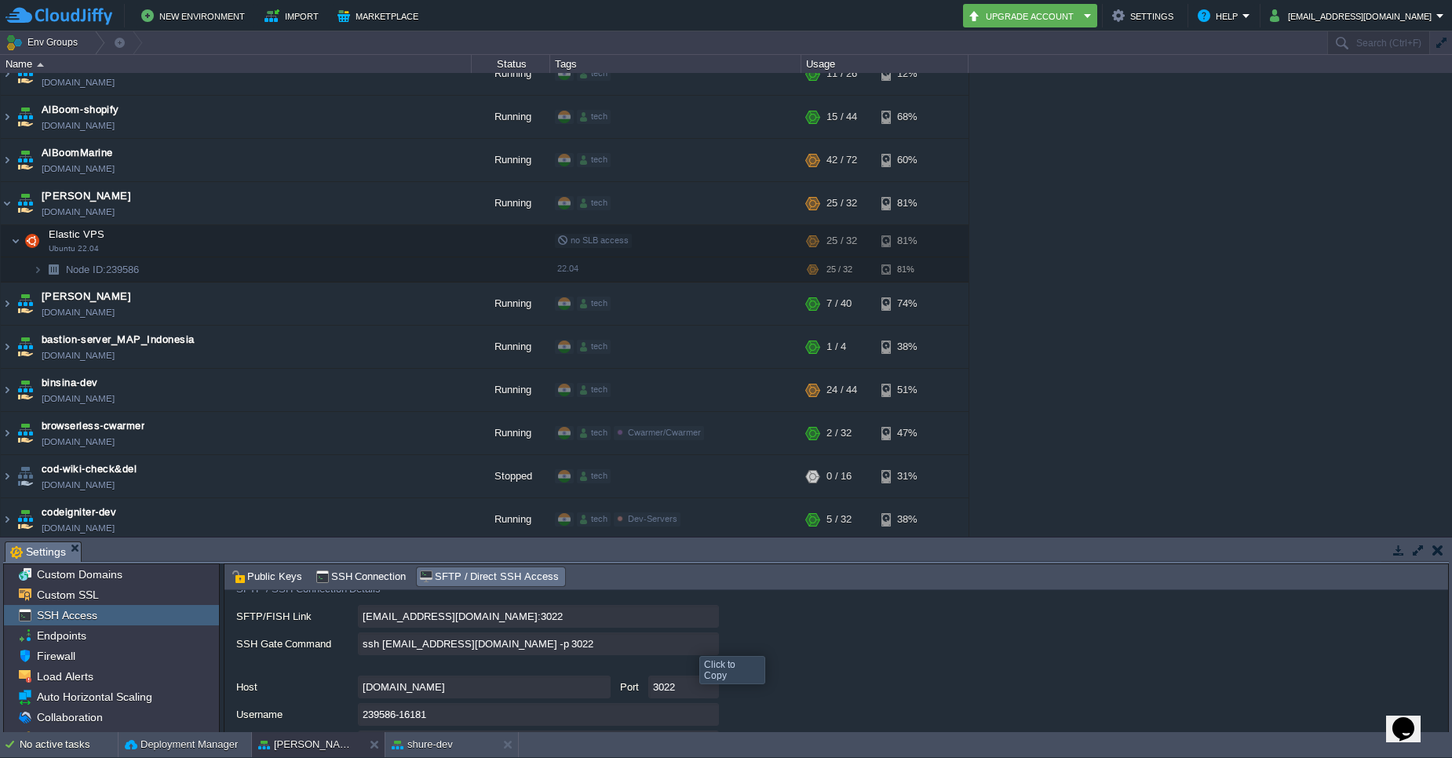
click at [713, 643] on input "ssh [EMAIL_ADDRESS][DOMAIN_NAME] -p 3022" at bounding box center [538, 644] width 361 height 23
type textarea "ssh [EMAIL_ADDRESS][DOMAIN_NAME] -p 3022"
click at [40, 272] on img at bounding box center [37, 270] width 9 height 24
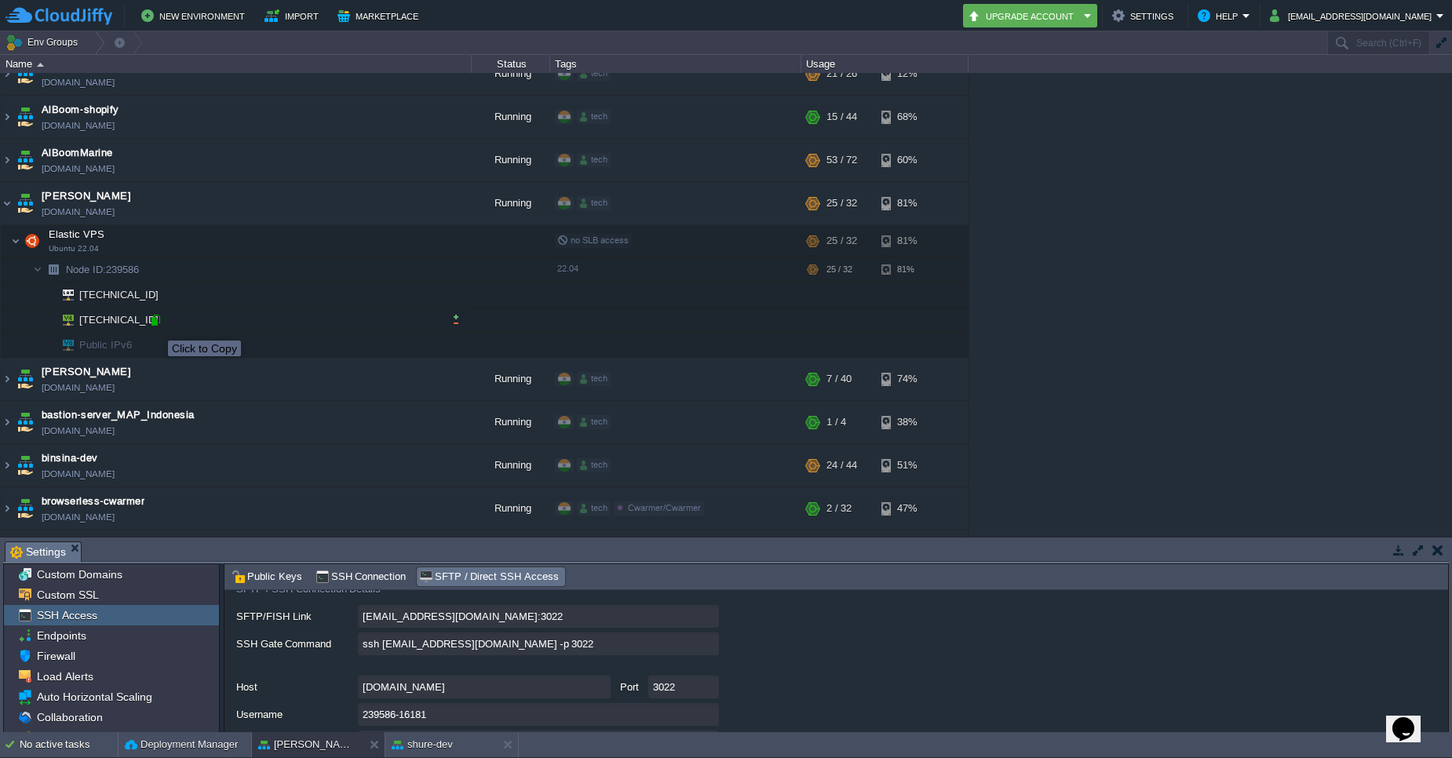
click at [156, 327] on div at bounding box center [155, 320] width 14 height 14
type input "[TECHNICAL_ID]"
click at [8, 201] on img at bounding box center [7, 203] width 13 height 42
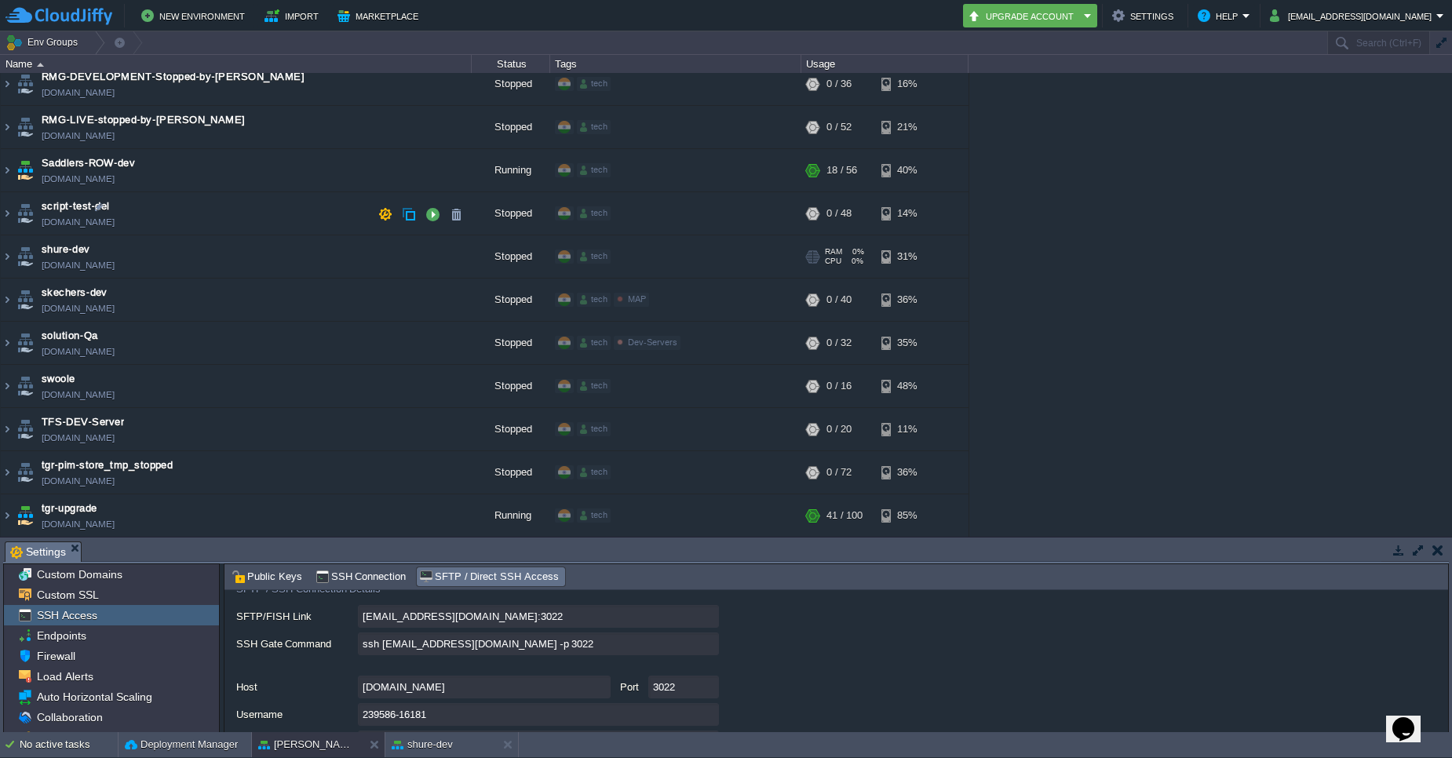
scroll to position [3827, 0]
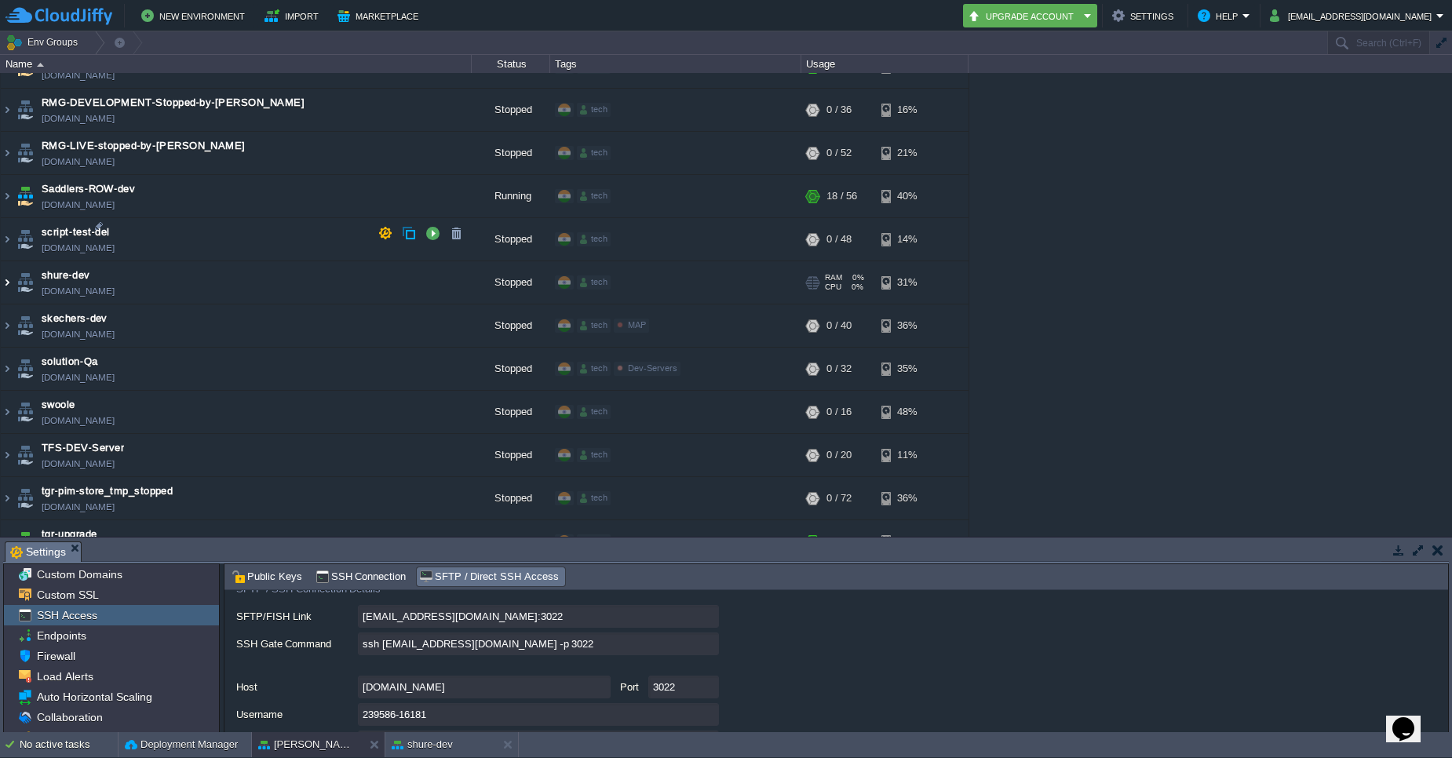
click at [9, 261] on img at bounding box center [7, 282] width 13 height 42
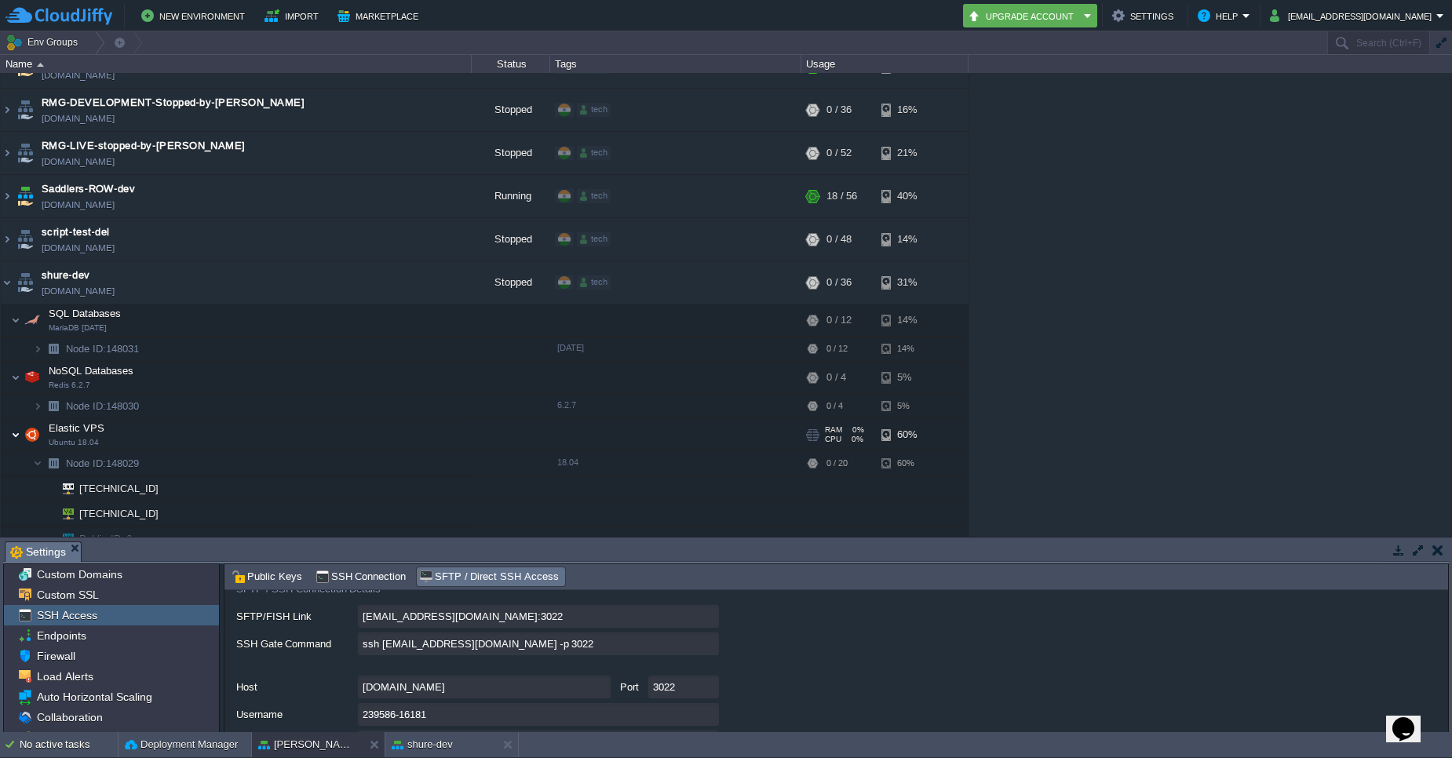
click at [18, 419] on img at bounding box center [15, 434] width 9 height 31
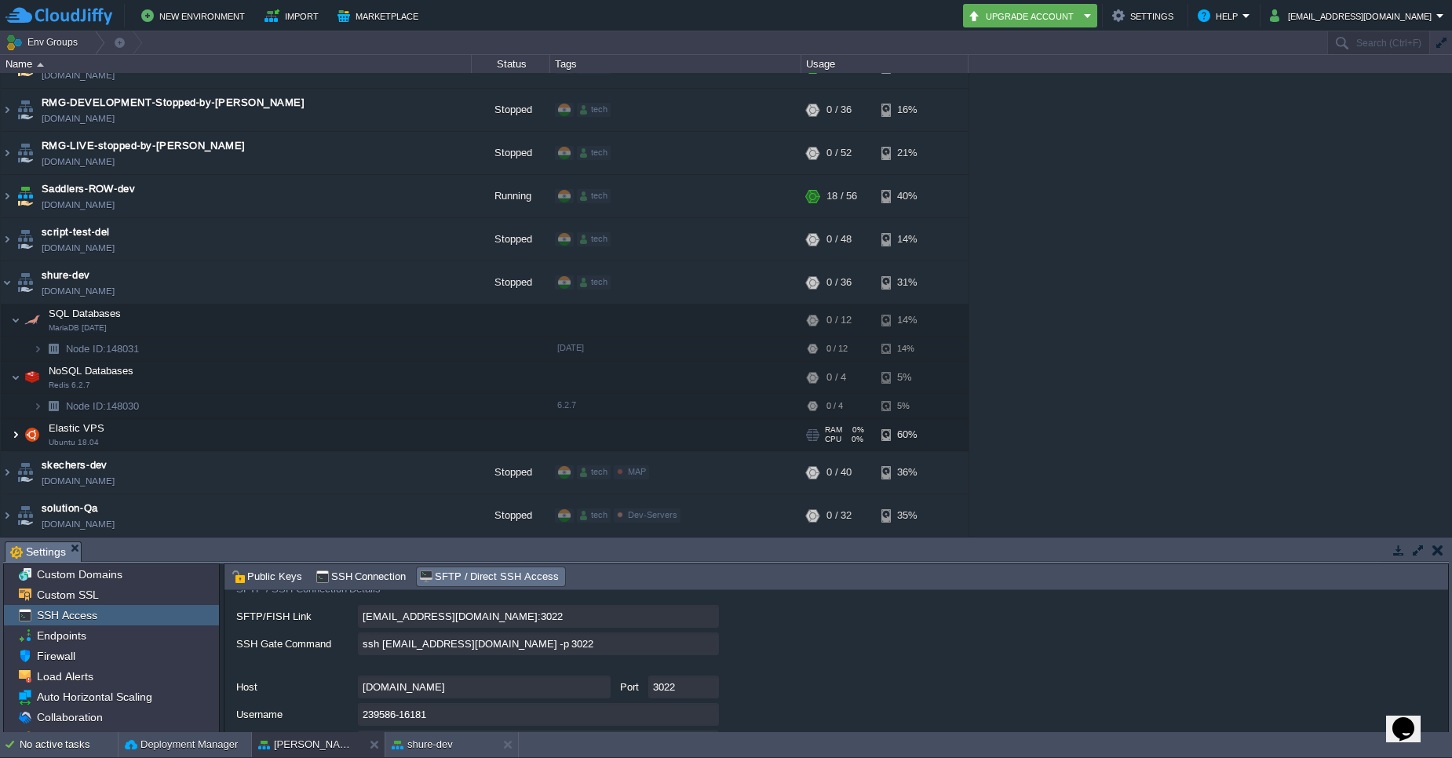
click at [18, 419] on img at bounding box center [15, 434] width 9 height 31
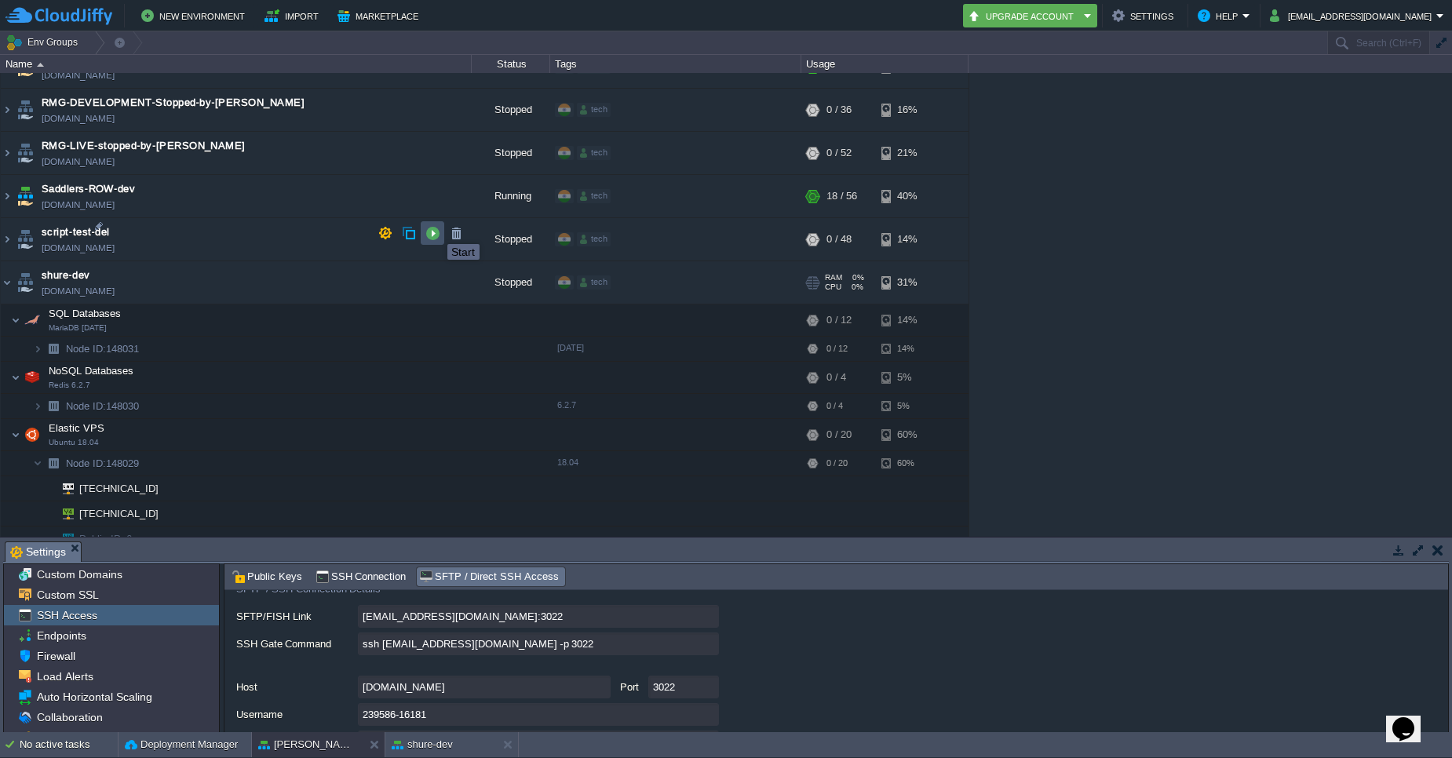
click at [436, 230] on button "button" at bounding box center [433, 233] width 14 height 14
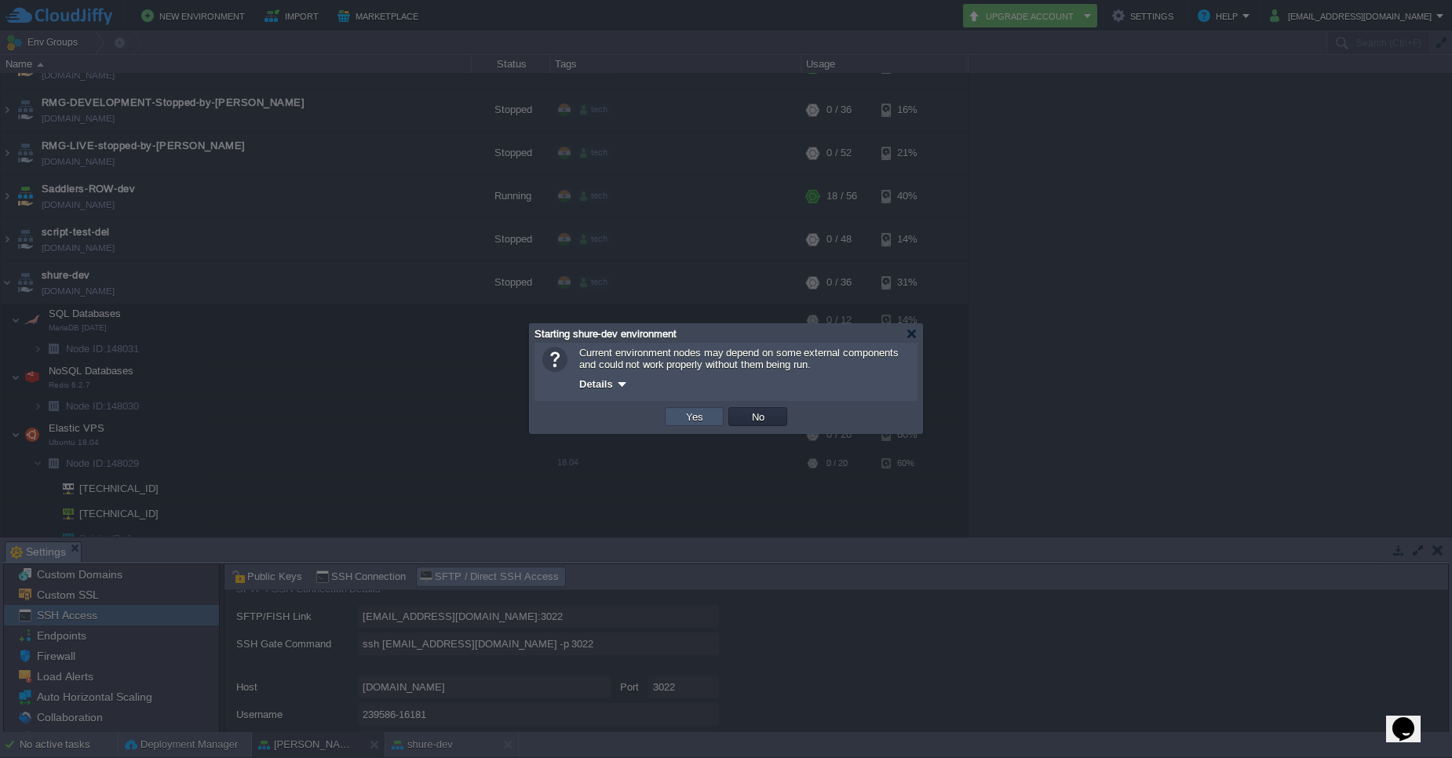
click at [692, 416] on button "Yes" at bounding box center [694, 417] width 27 height 14
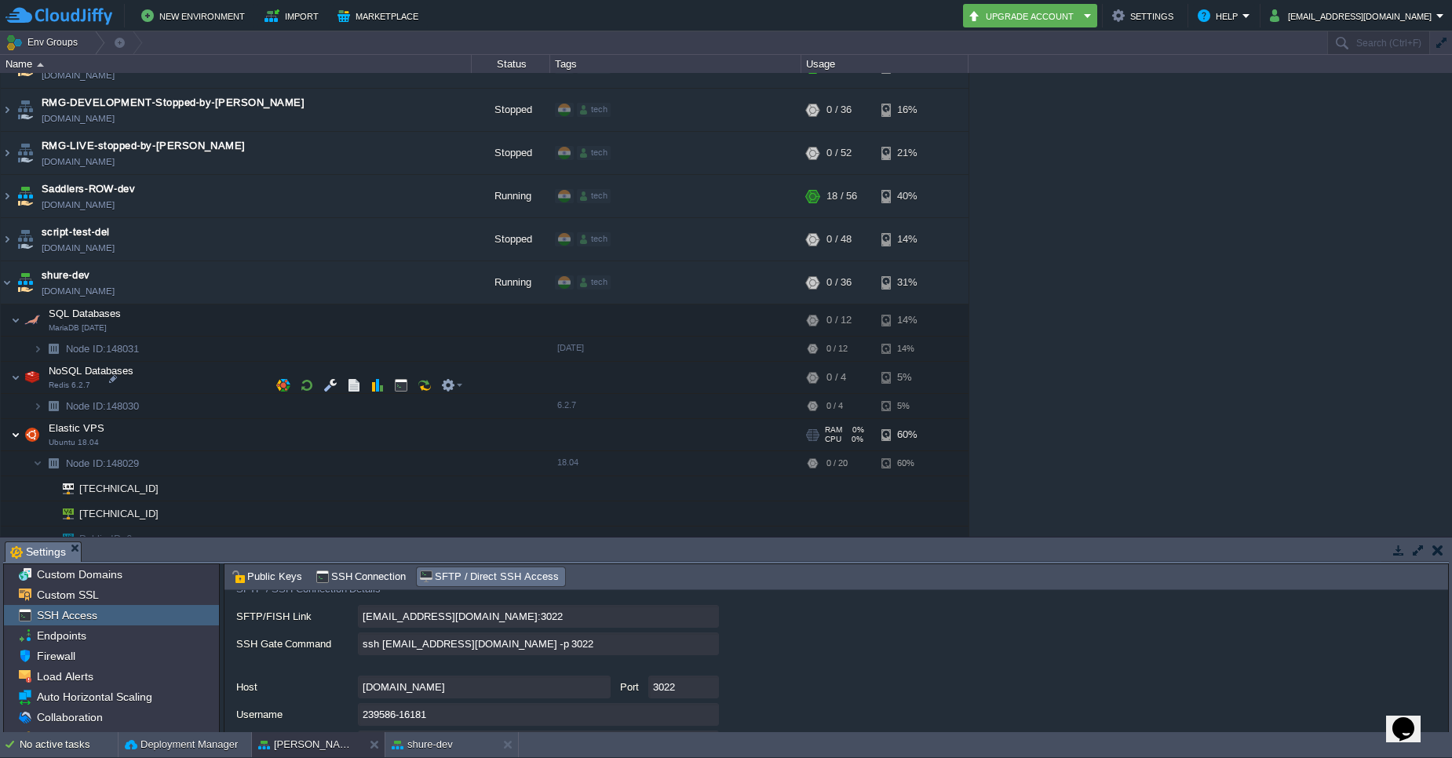
click at [15, 419] on img at bounding box center [15, 434] width 9 height 31
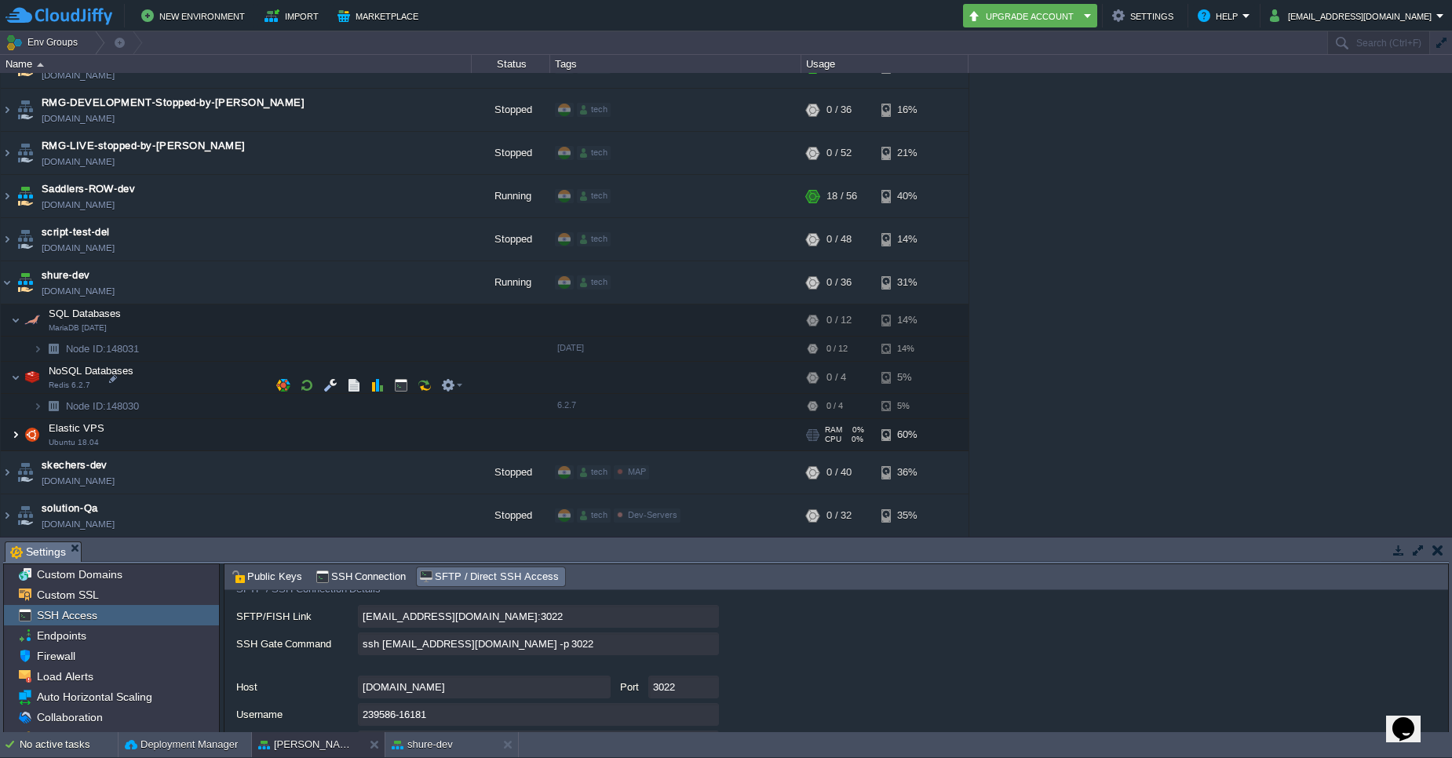
click at [15, 419] on img at bounding box center [15, 434] width 9 height 31
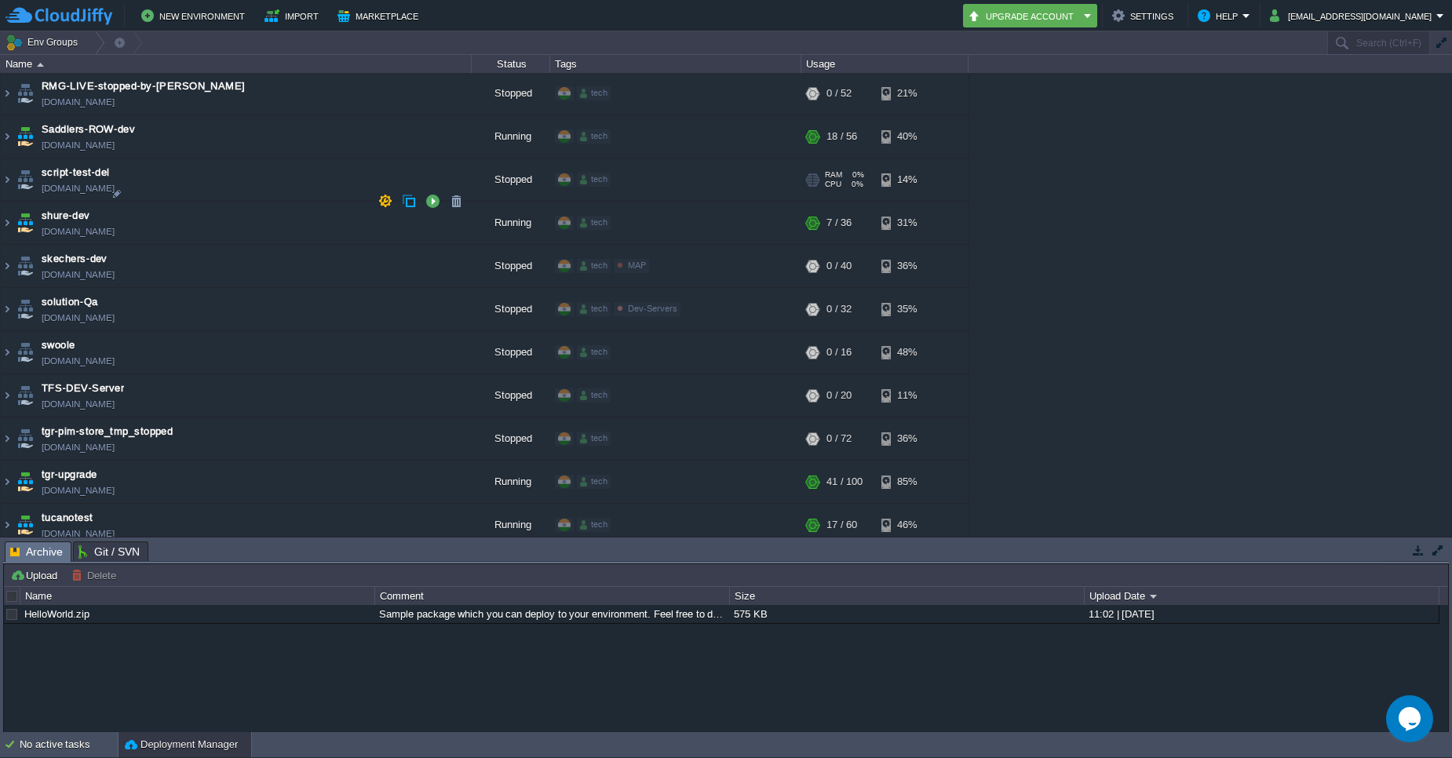
scroll to position [3808, 0]
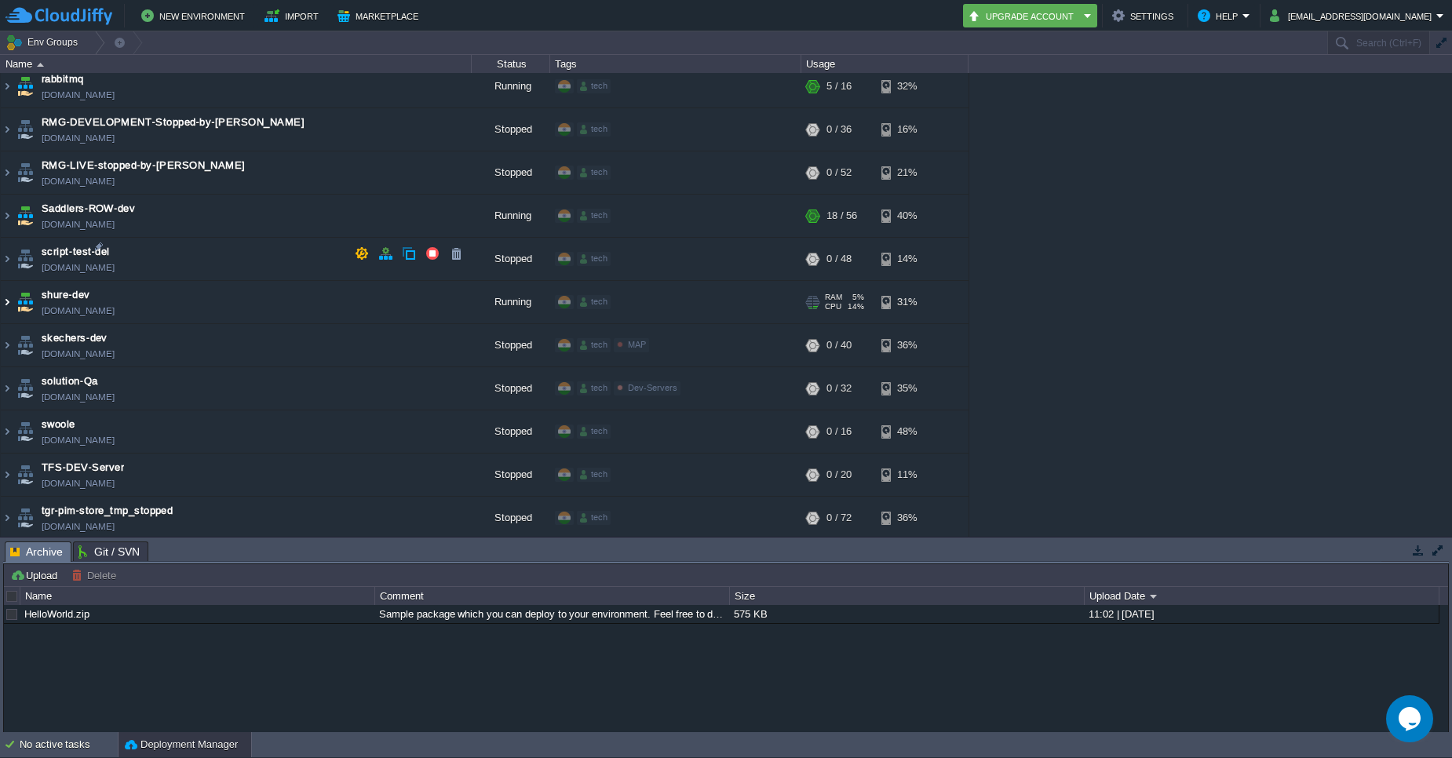
click at [4, 281] on img at bounding box center [7, 302] width 13 height 42
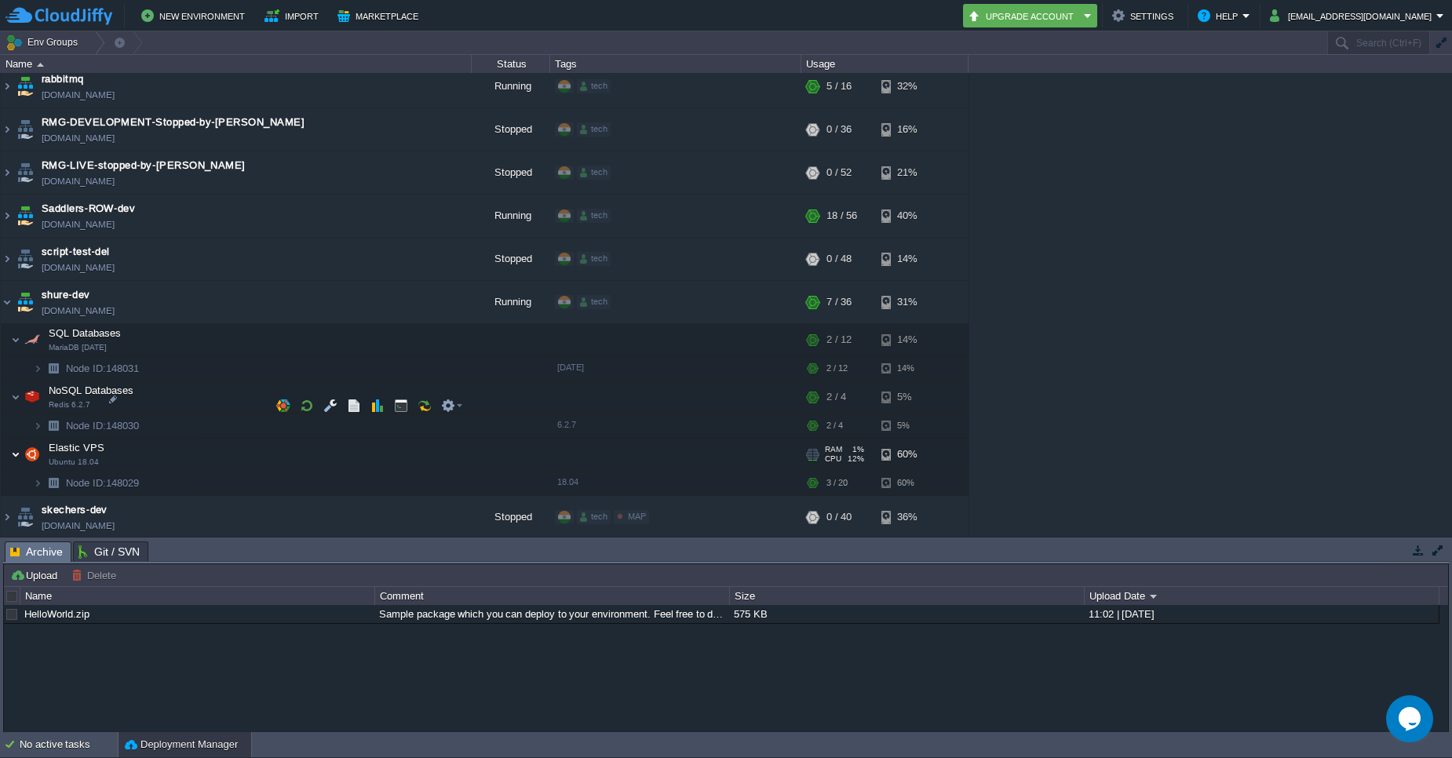
click at [18, 439] on img at bounding box center [15, 454] width 9 height 31
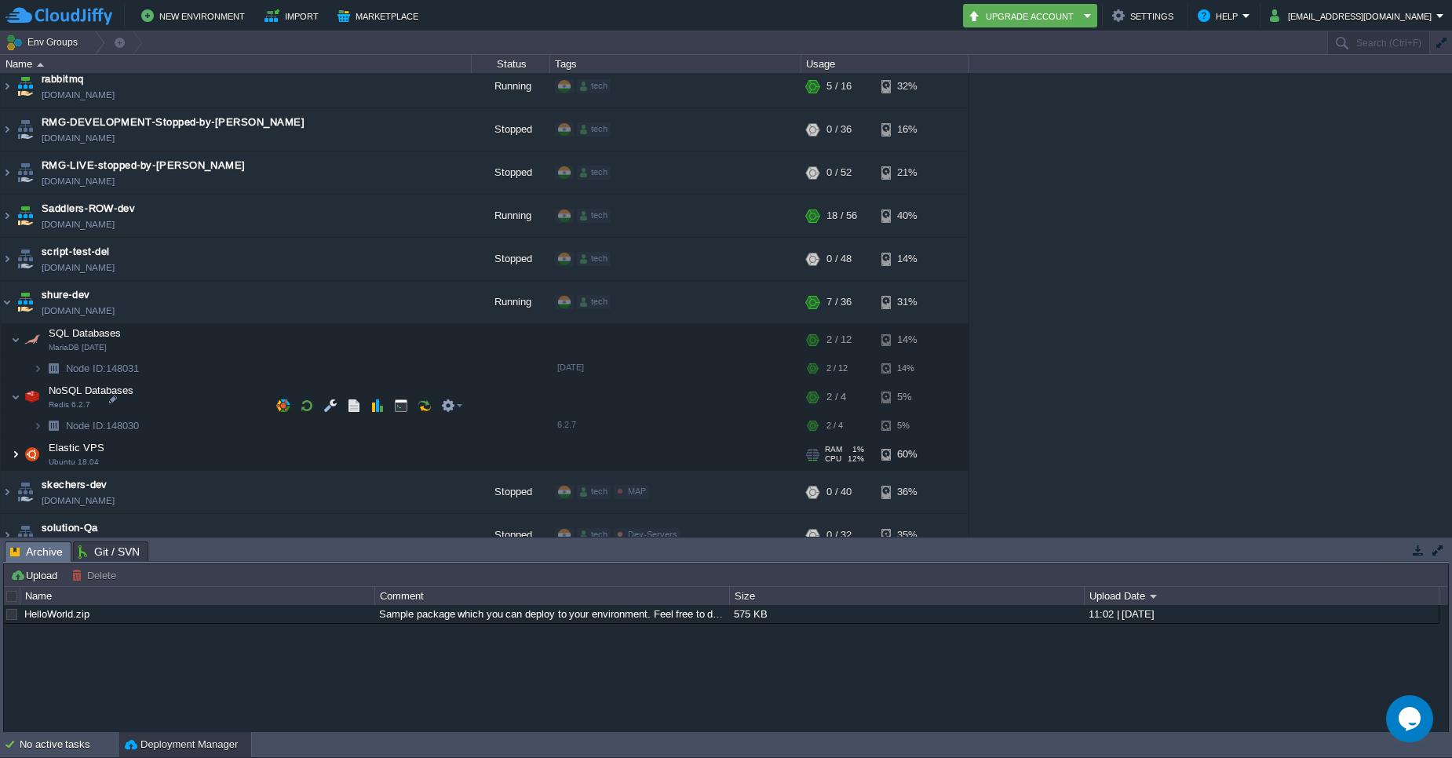
click at [18, 439] on img at bounding box center [15, 454] width 9 height 31
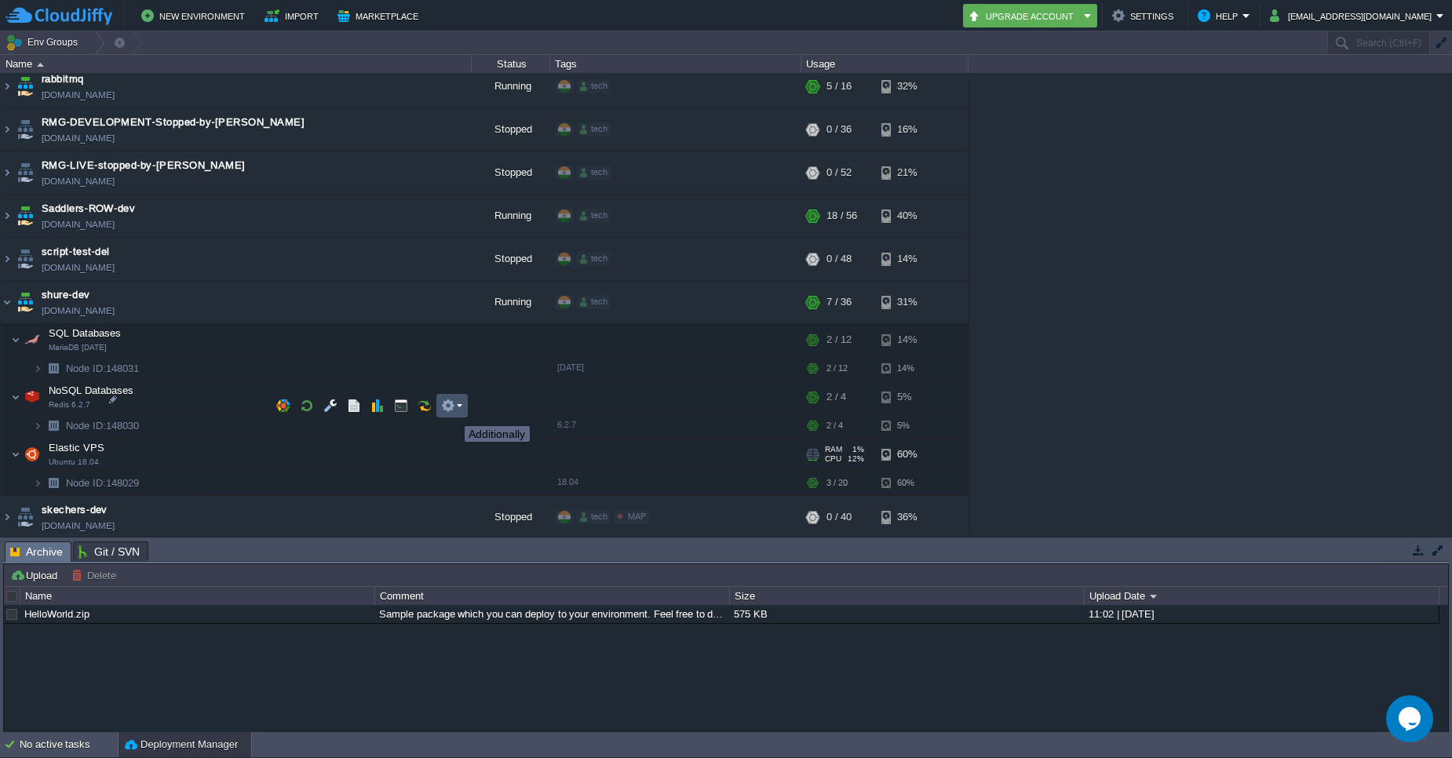
click at [453, 412] on button "button" at bounding box center [448, 406] width 14 height 14
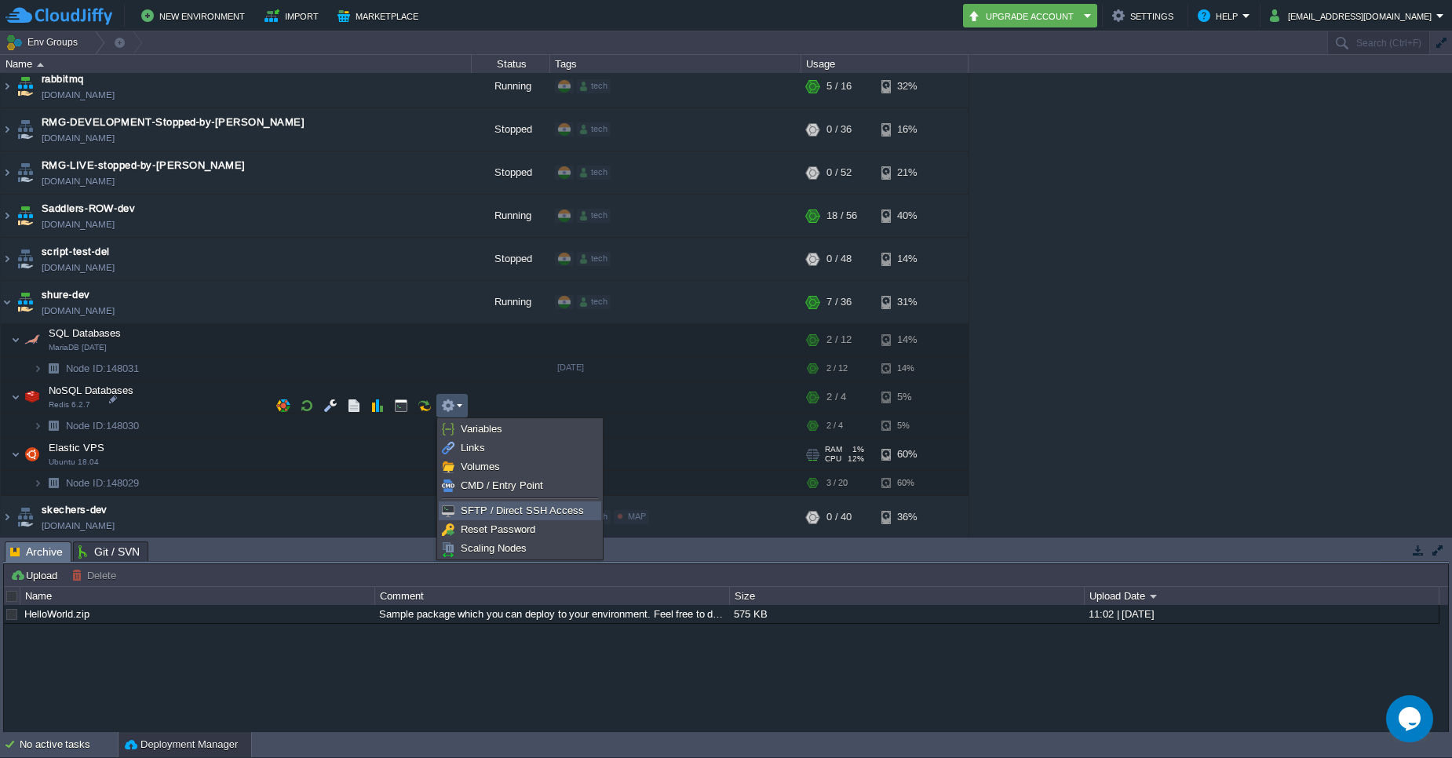
click at [513, 510] on span "SFTP / Direct SSH Access" at bounding box center [522, 511] width 123 height 12
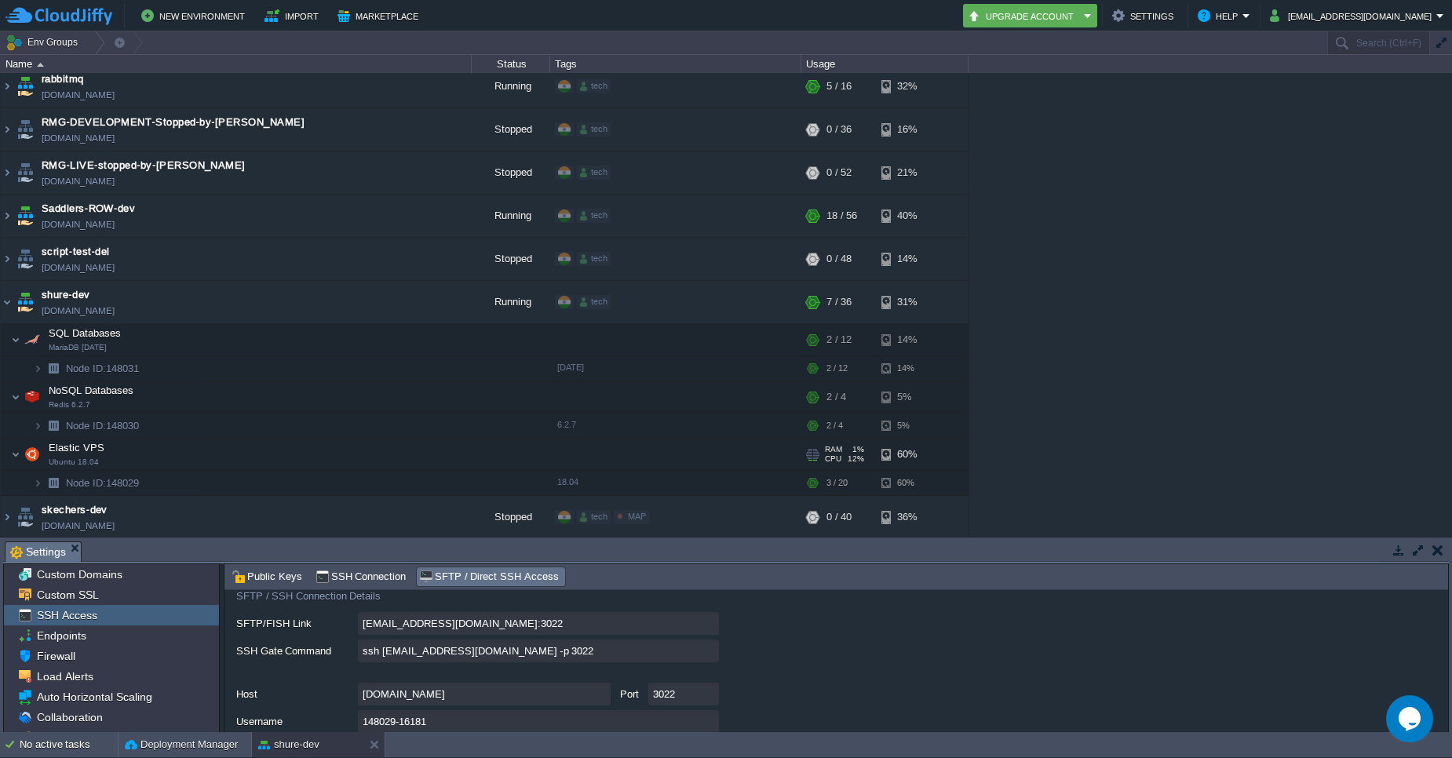
scroll to position [106, 0]
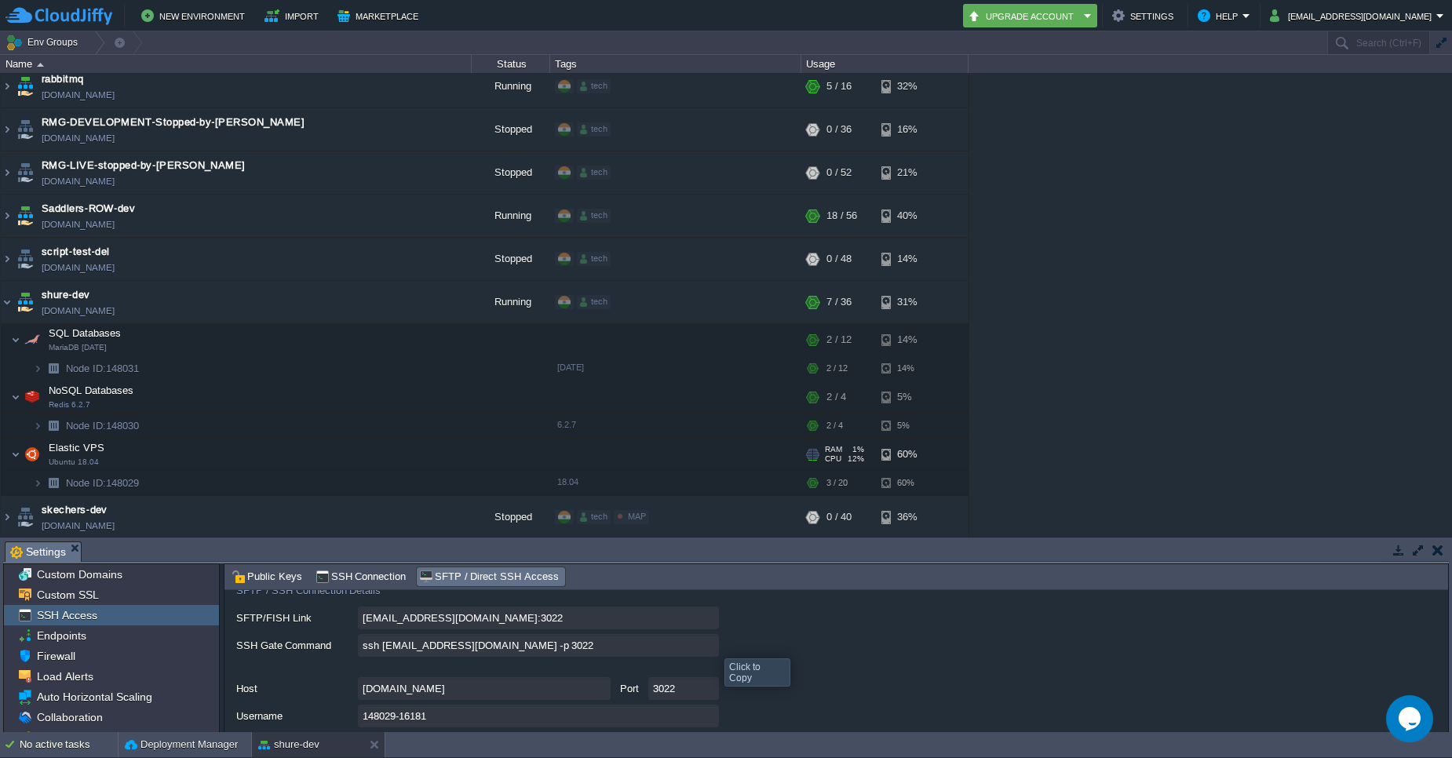
click at [713, 645] on input "ssh [EMAIL_ADDRESS][DOMAIN_NAME] -p 3022" at bounding box center [538, 645] width 361 height 23
